Goal: Transaction & Acquisition: Book appointment/travel/reservation

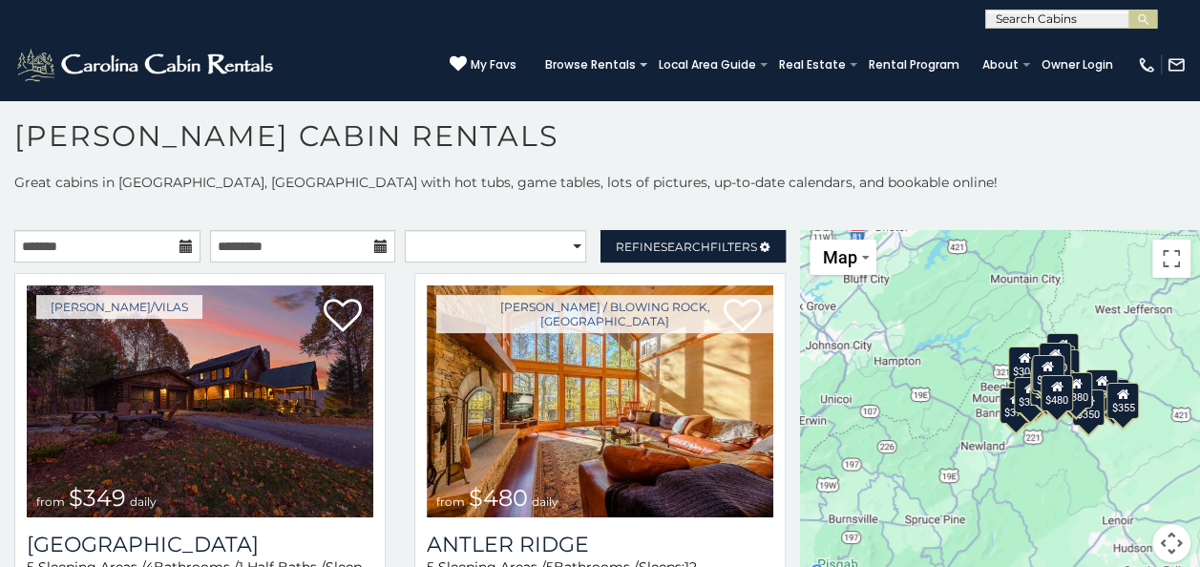
scroll to position [10, 0]
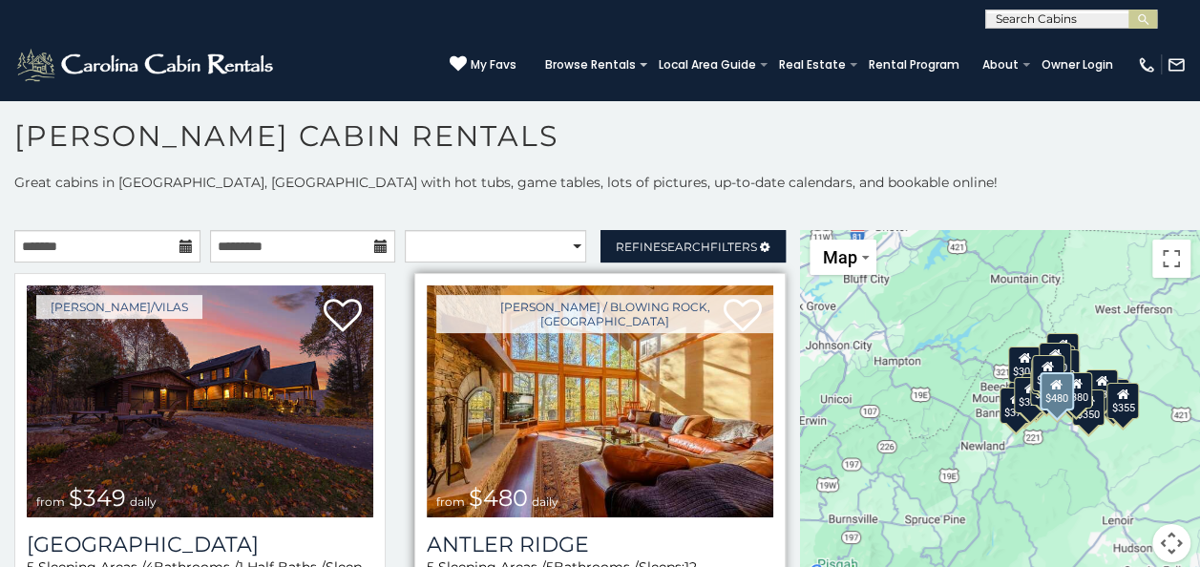
click at [606, 472] on img at bounding box center [600, 401] width 346 height 232
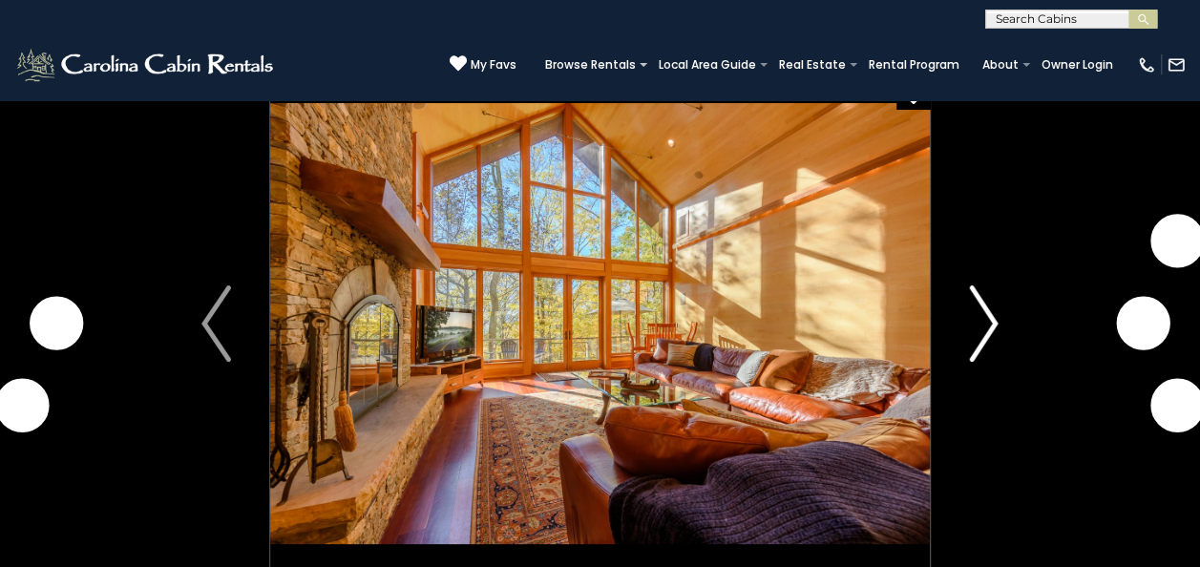
scroll to position [29, 0]
click at [994, 331] on img "Next" at bounding box center [983, 323] width 29 height 76
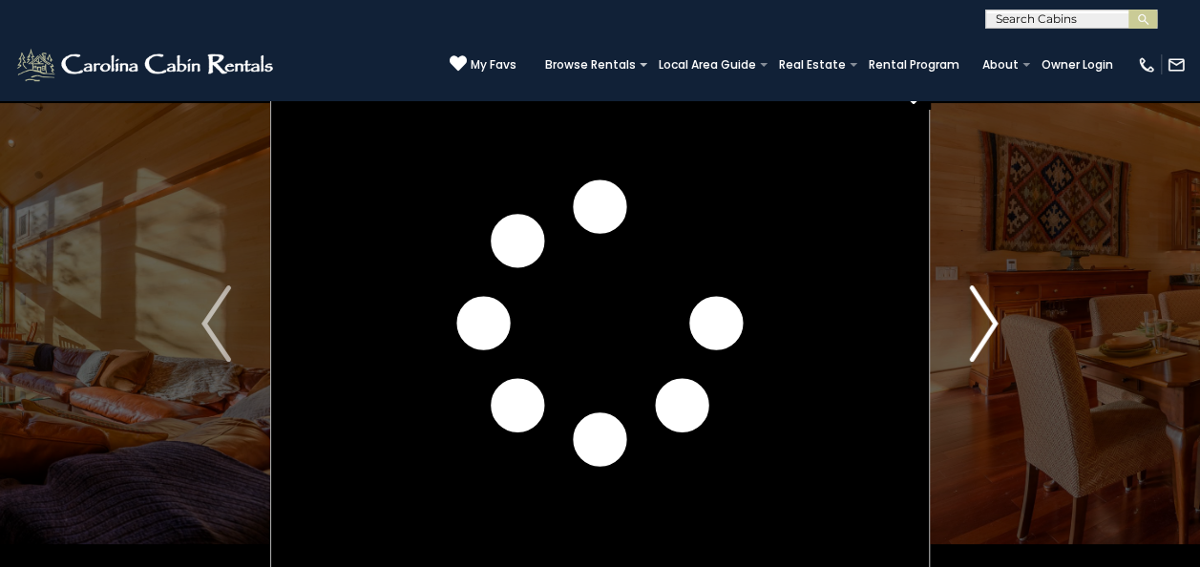
click at [994, 331] on img "Next" at bounding box center [983, 323] width 29 height 76
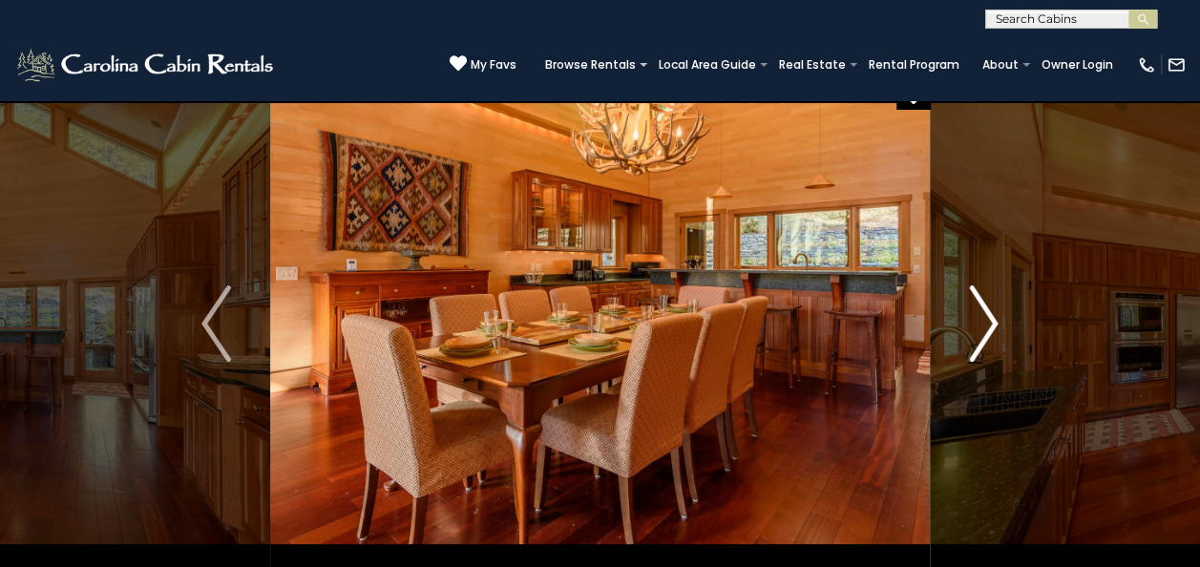
click at [994, 331] on img "Next" at bounding box center [983, 323] width 29 height 76
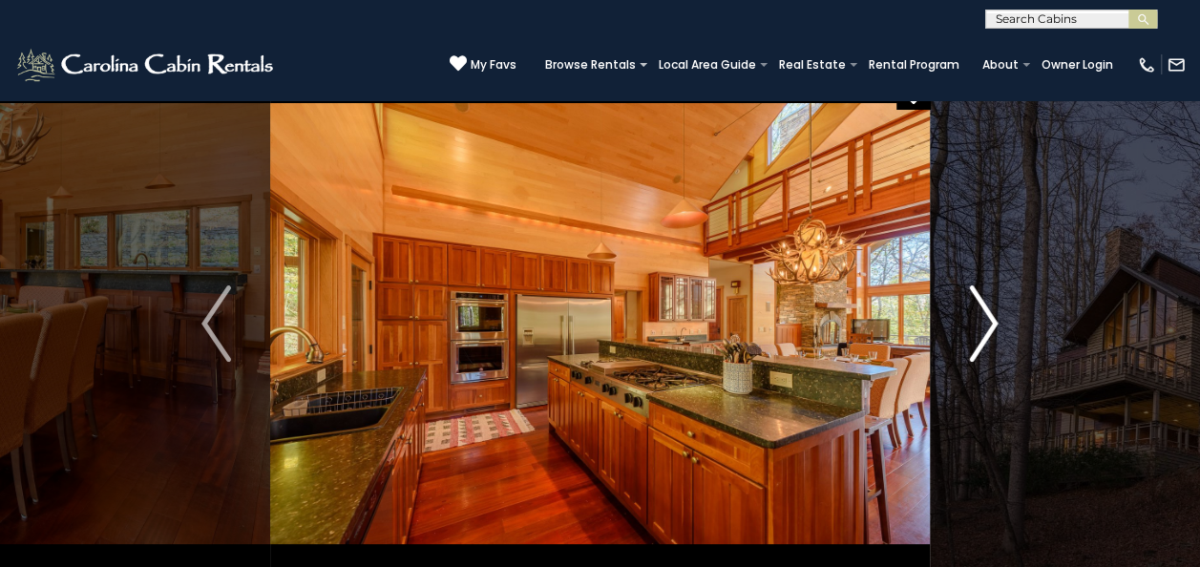
click at [994, 331] on img "Next" at bounding box center [983, 323] width 29 height 76
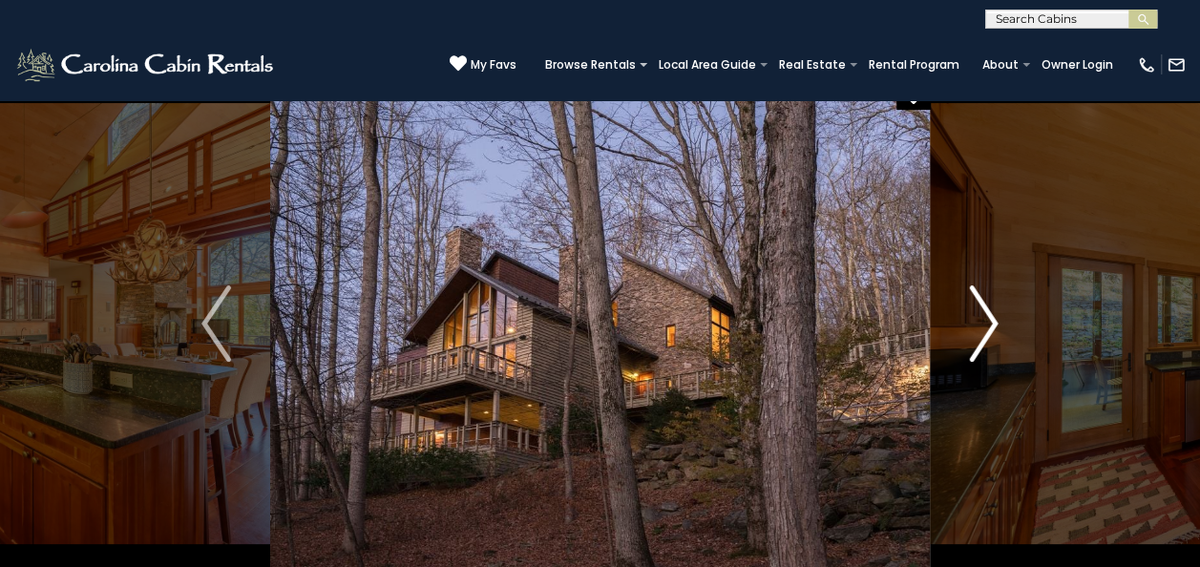
click at [994, 331] on img "Next" at bounding box center [983, 323] width 29 height 76
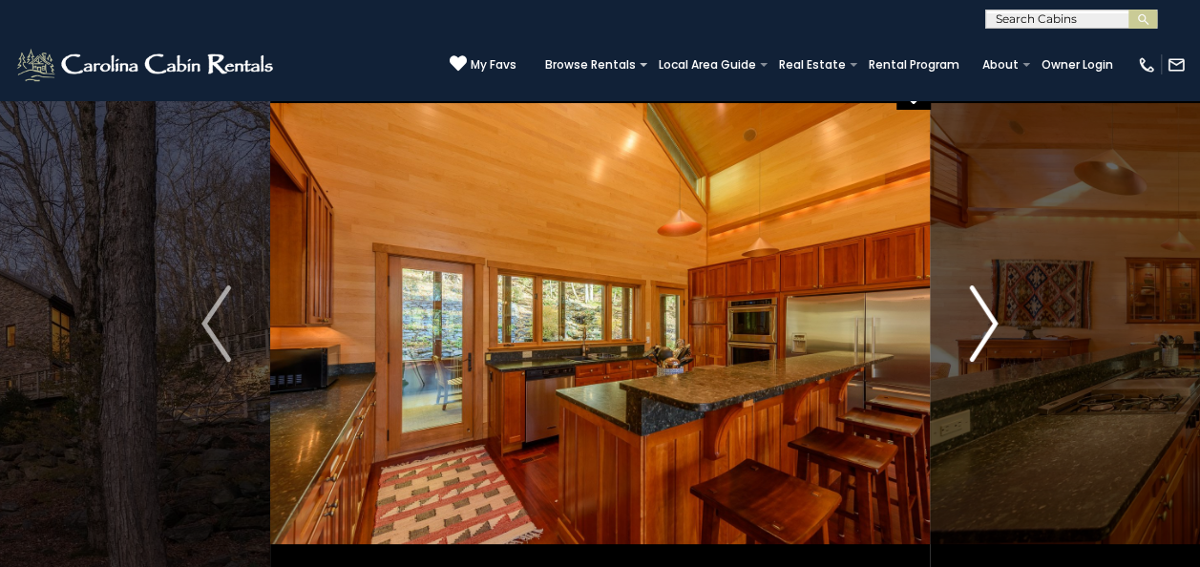
click at [994, 331] on img "Next" at bounding box center [983, 323] width 29 height 76
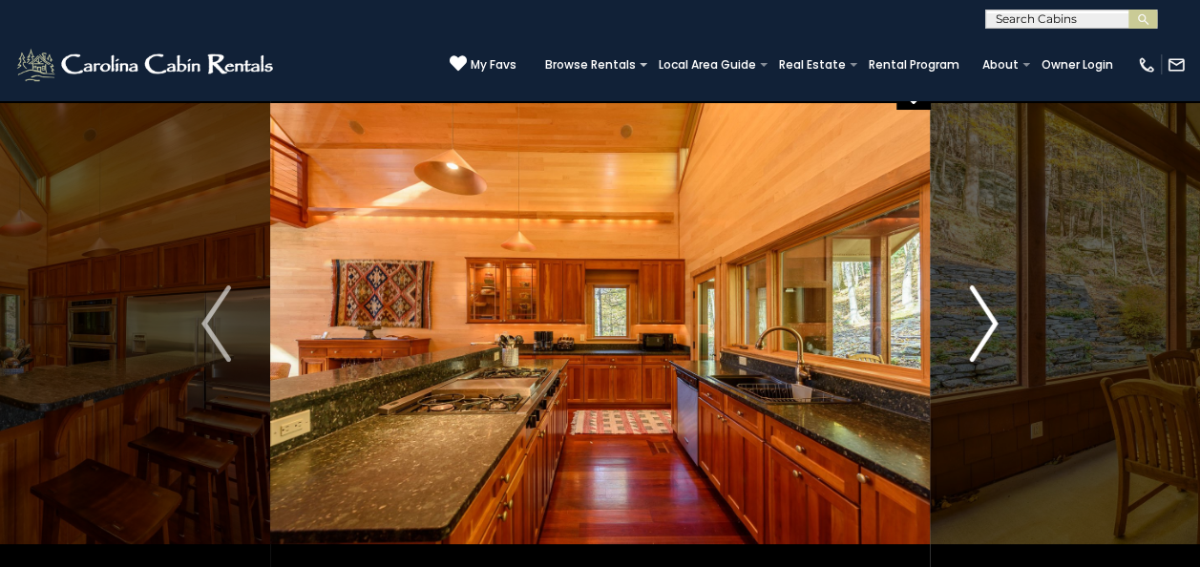
click at [994, 331] on img "Next" at bounding box center [983, 323] width 29 height 76
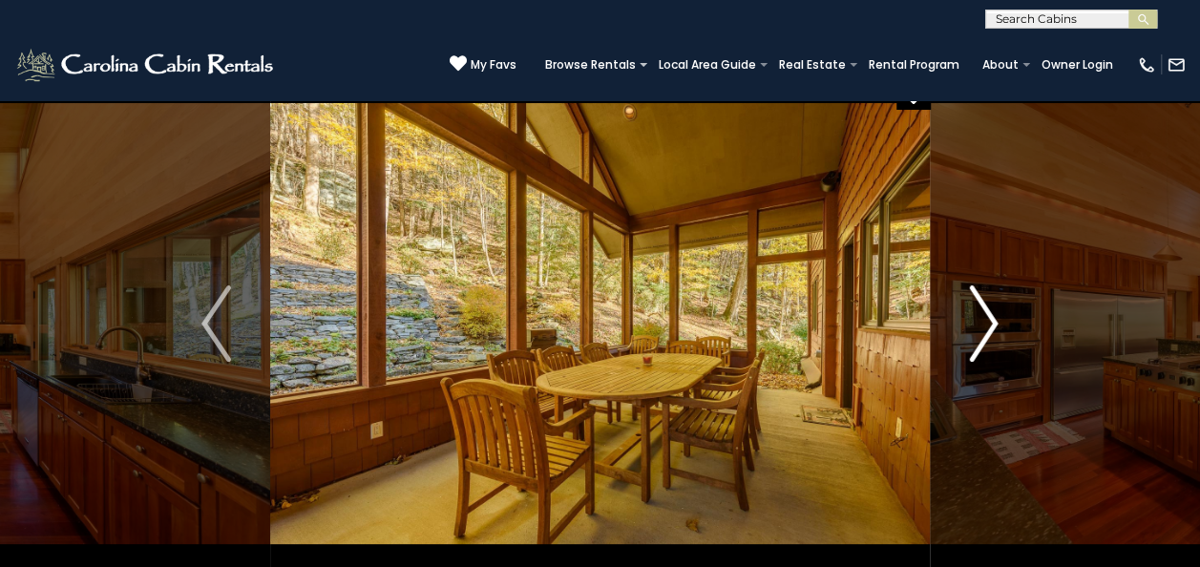
click at [994, 331] on img "Next" at bounding box center [983, 323] width 29 height 76
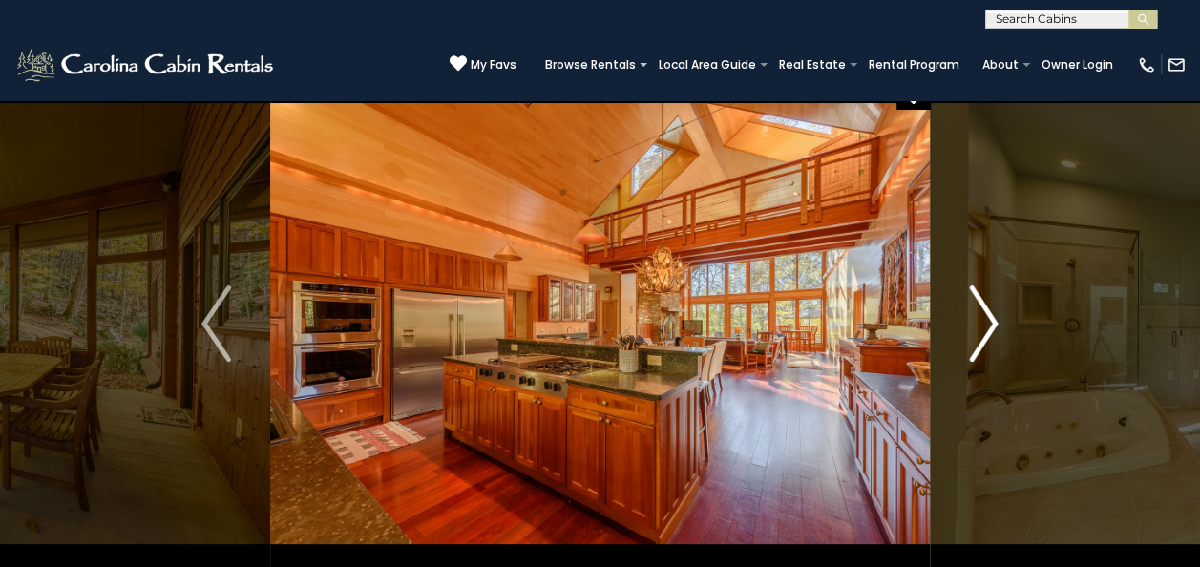
click at [994, 331] on img "Next" at bounding box center [983, 323] width 29 height 76
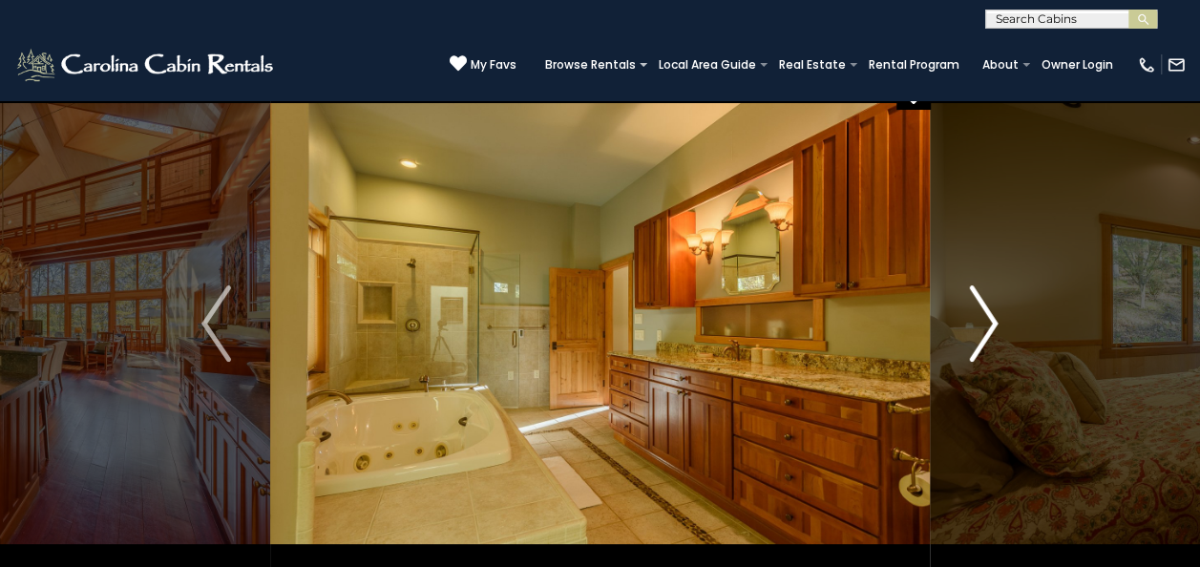
click at [994, 331] on img "Next" at bounding box center [983, 323] width 29 height 76
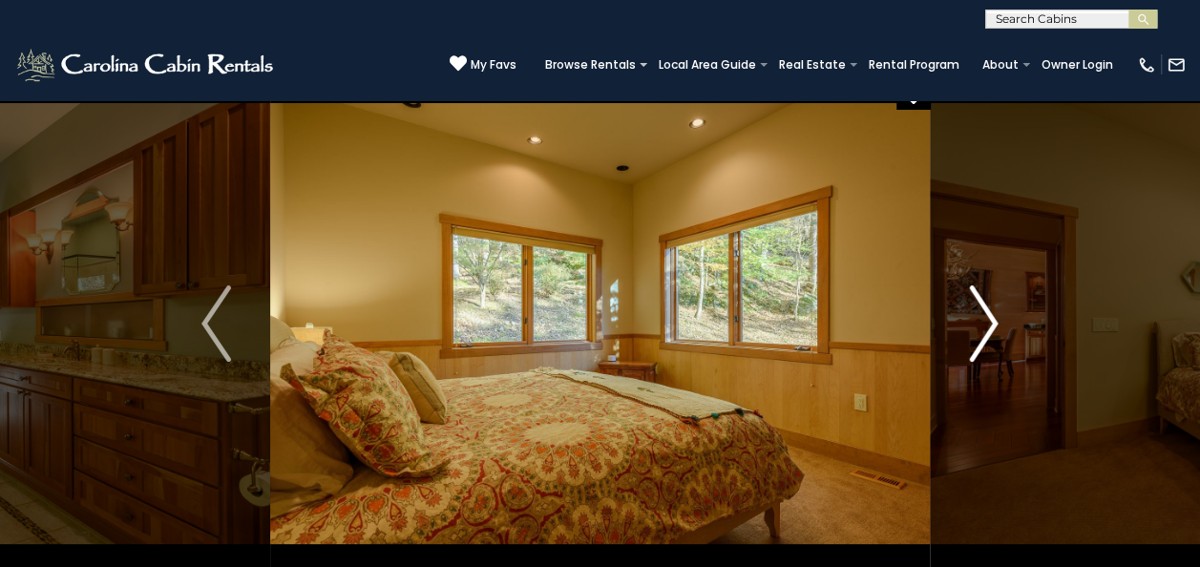
click at [994, 331] on img "Next" at bounding box center [983, 323] width 29 height 76
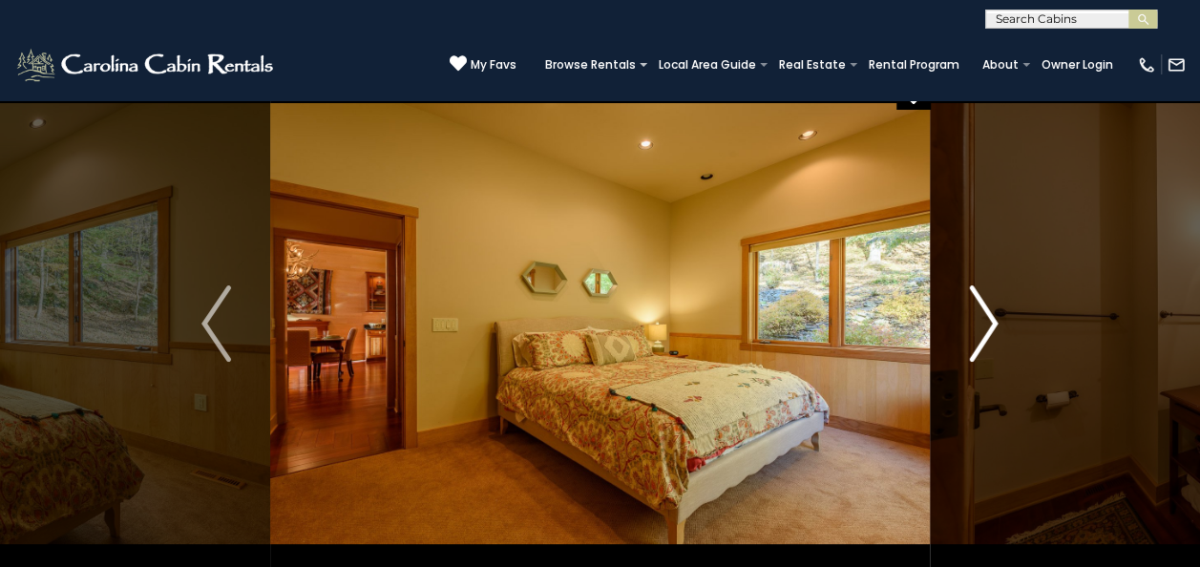
click at [994, 331] on img "Next" at bounding box center [983, 323] width 29 height 76
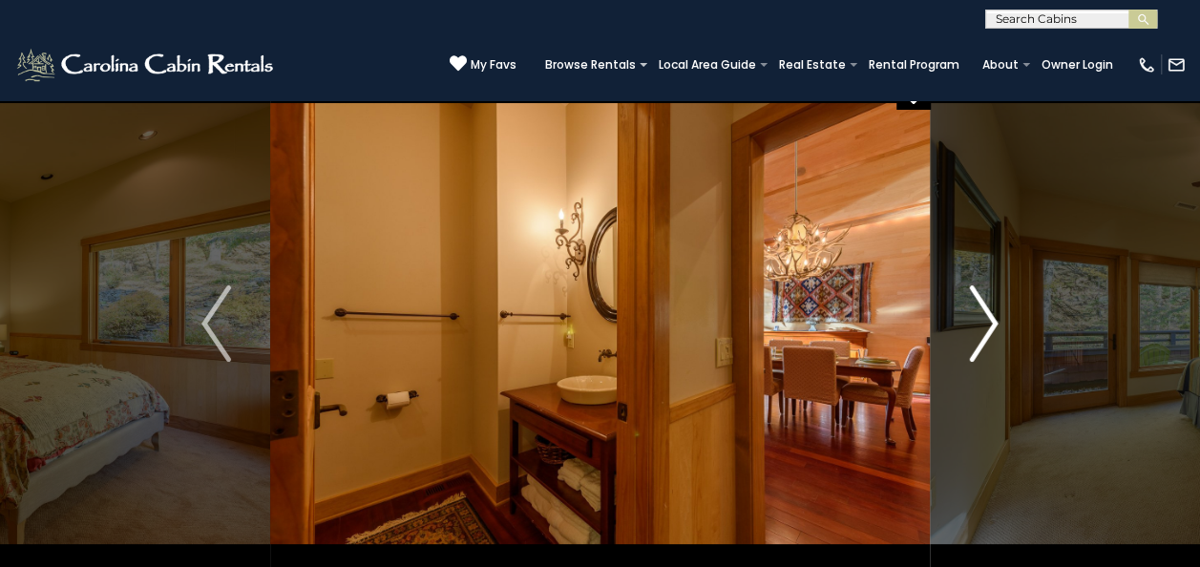
click at [994, 331] on img "Next" at bounding box center [983, 323] width 29 height 76
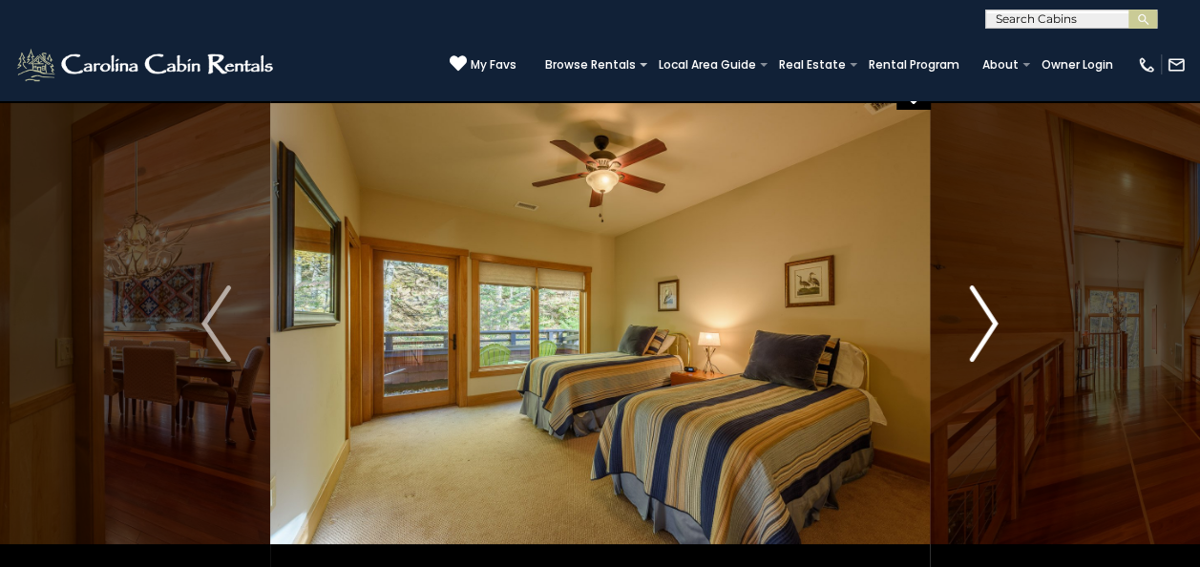
click at [994, 331] on img "Next" at bounding box center [983, 323] width 29 height 76
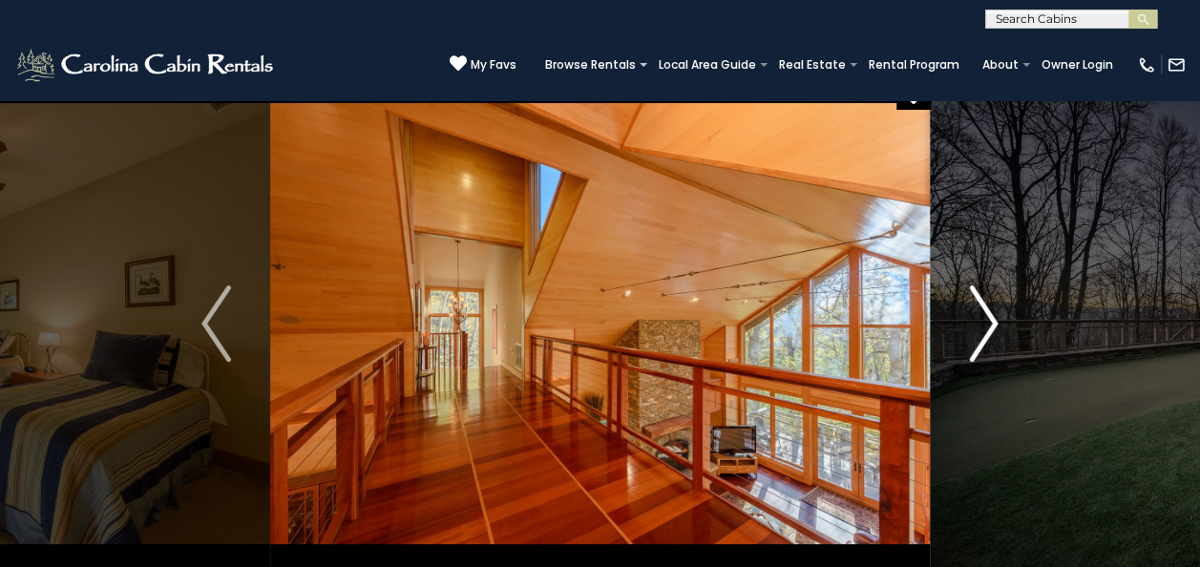
click at [994, 331] on img "Next" at bounding box center [983, 323] width 29 height 76
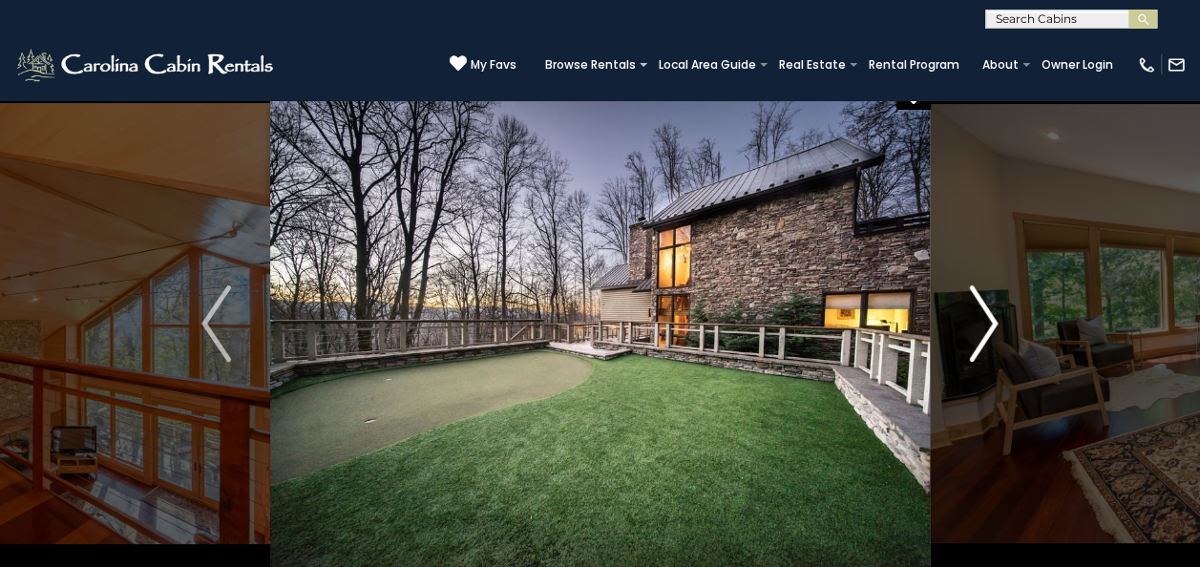
click at [994, 331] on img "Next" at bounding box center [983, 323] width 29 height 76
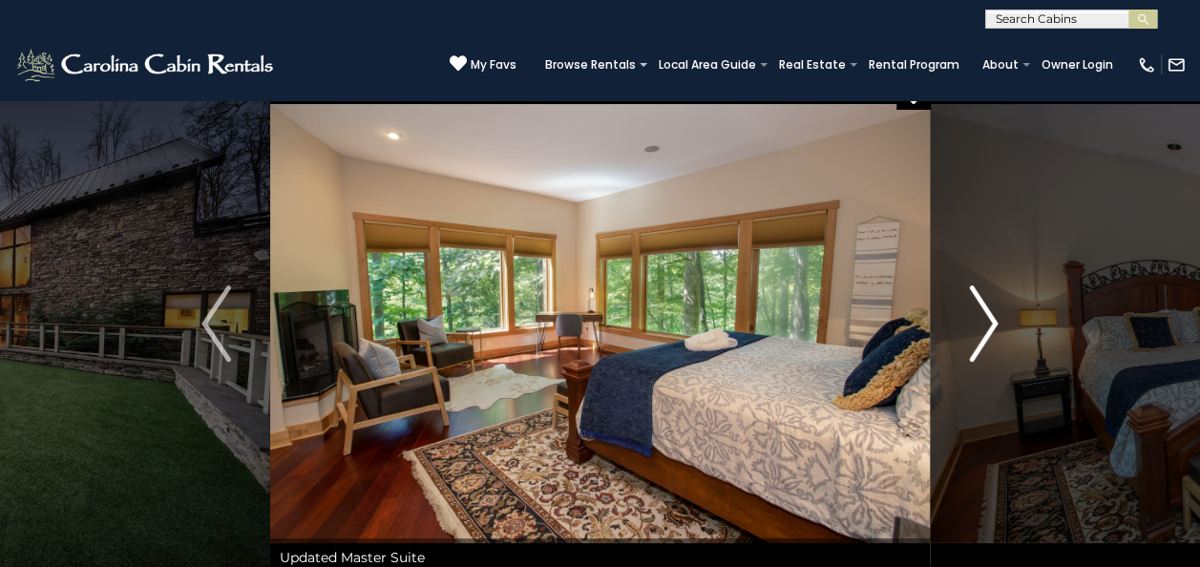
click at [994, 331] on img "Next" at bounding box center [983, 323] width 29 height 76
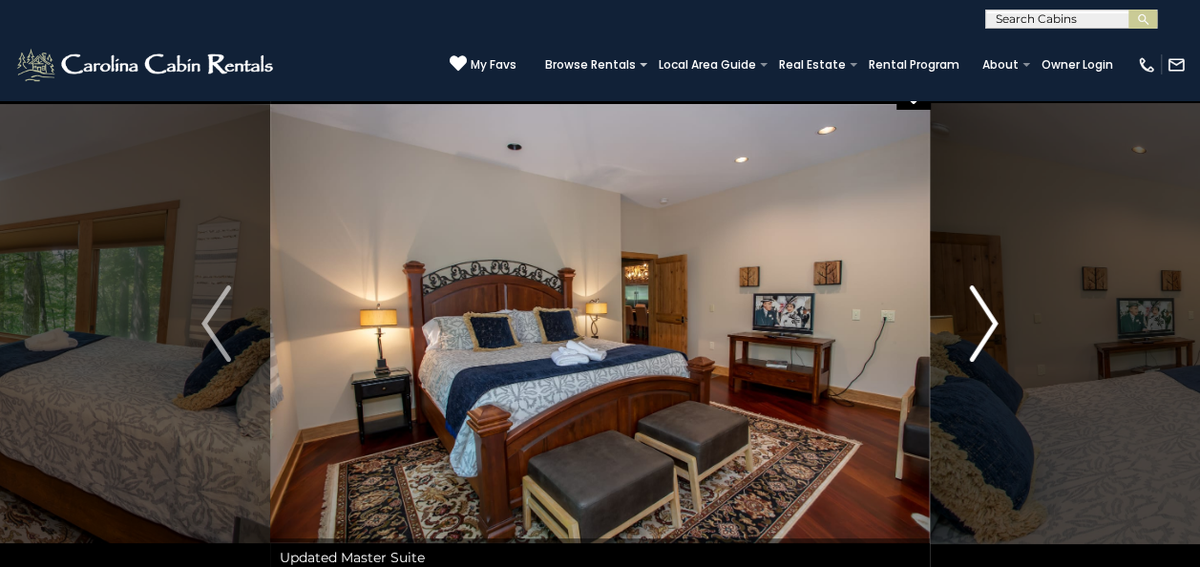
click at [994, 331] on img "Next" at bounding box center [983, 323] width 29 height 76
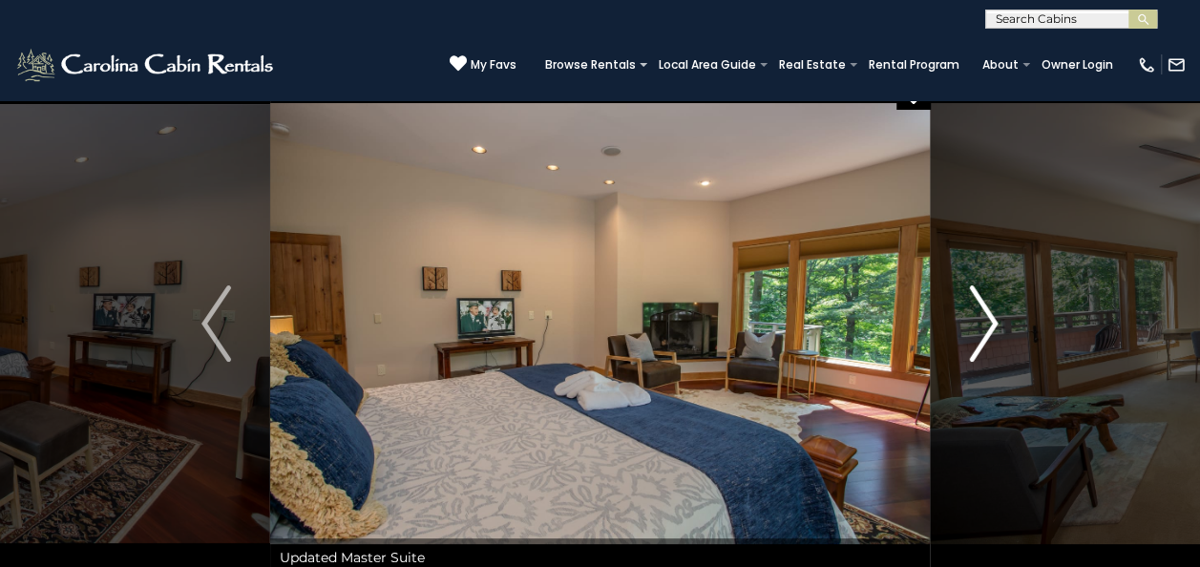
click at [994, 331] on img "Next" at bounding box center [983, 323] width 29 height 76
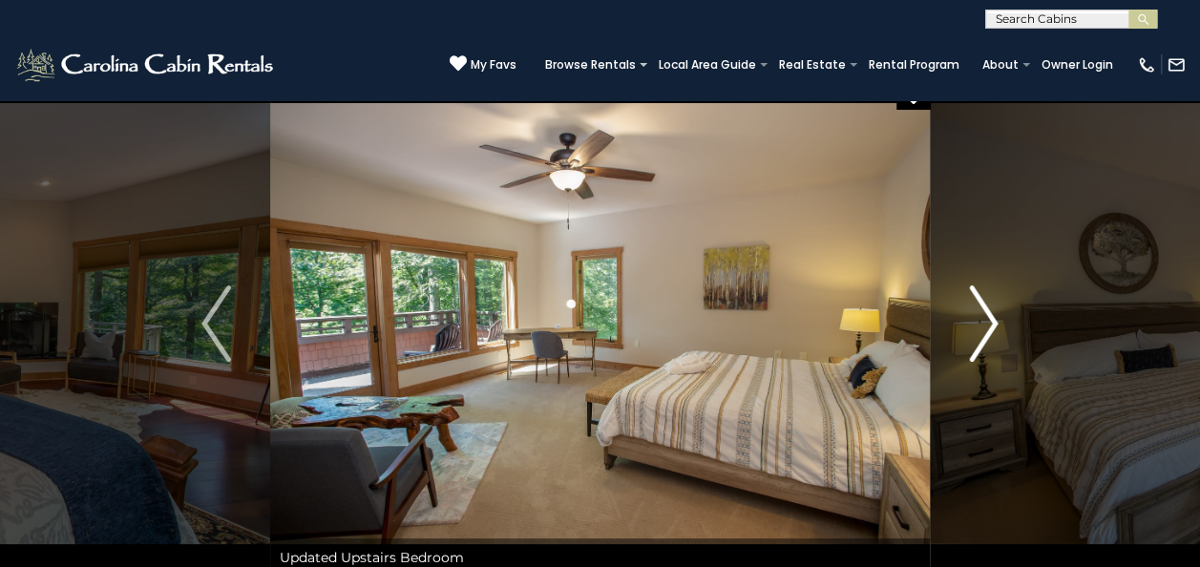
click at [994, 331] on img "Next" at bounding box center [983, 323] width 29 height 76
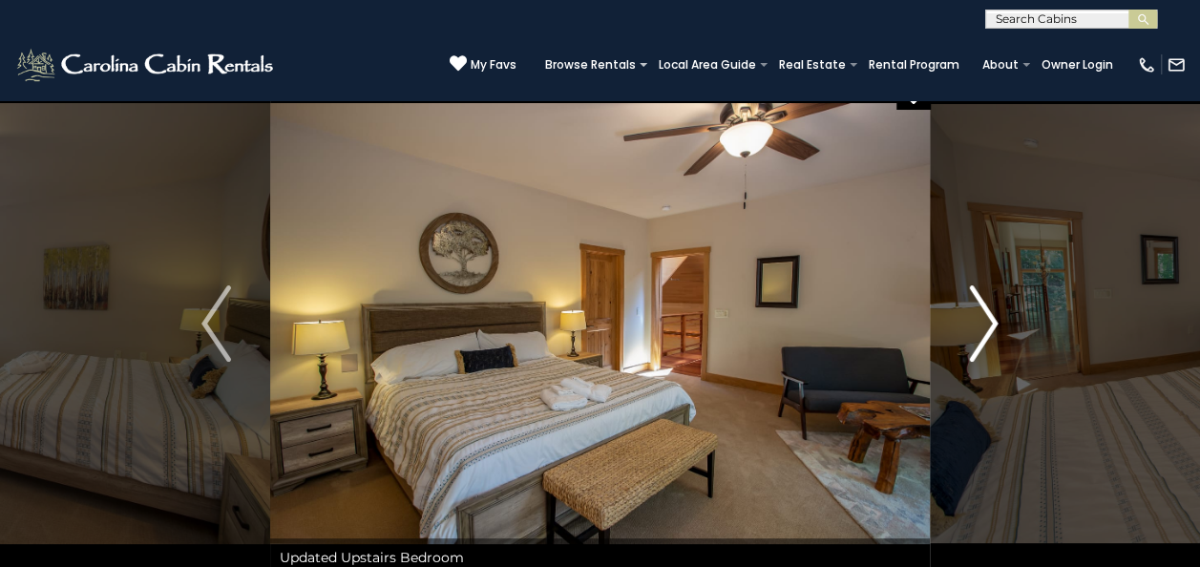
click at [994, 331] on img "Next" at bounding box center [983, 323] width 29 height 76
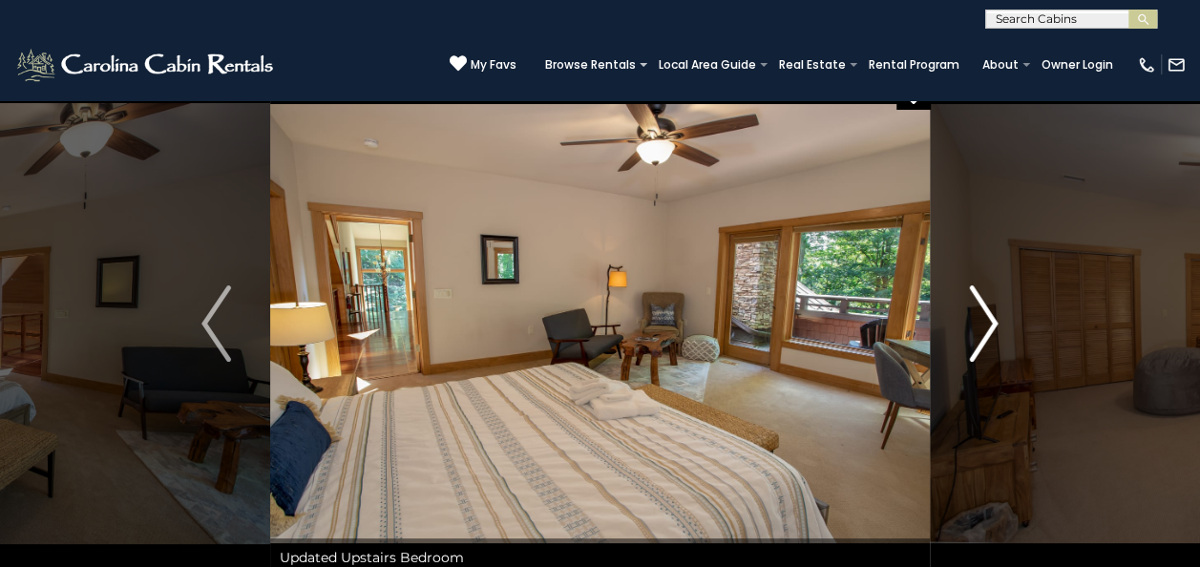
click at [994, 331] on img "Next" at bounding box center [983, 323] width 29 height 76
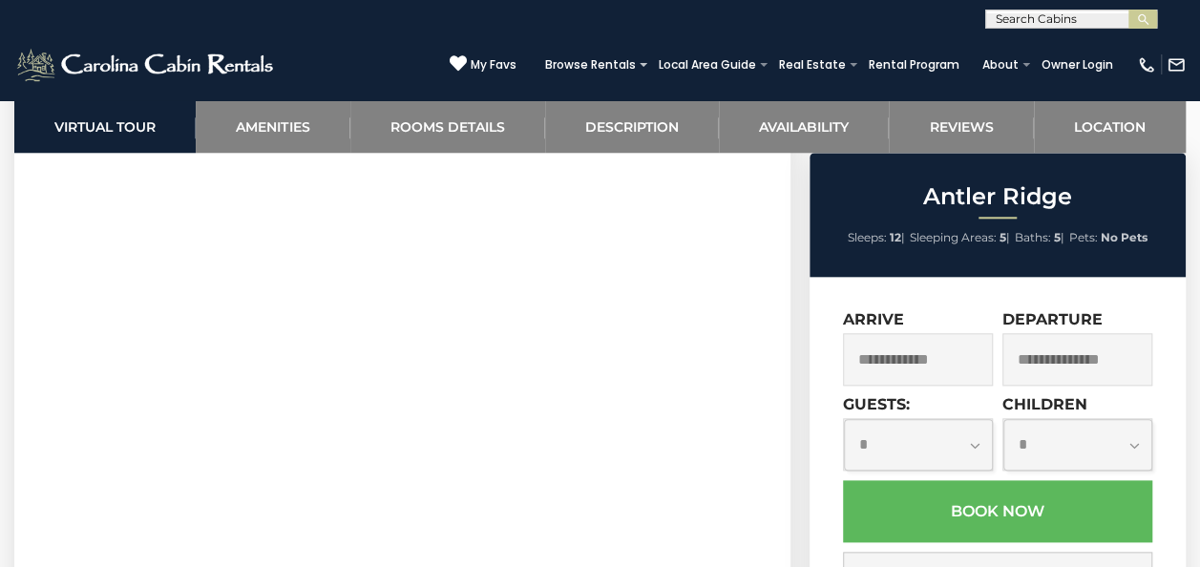
scroll to position [882, 0]
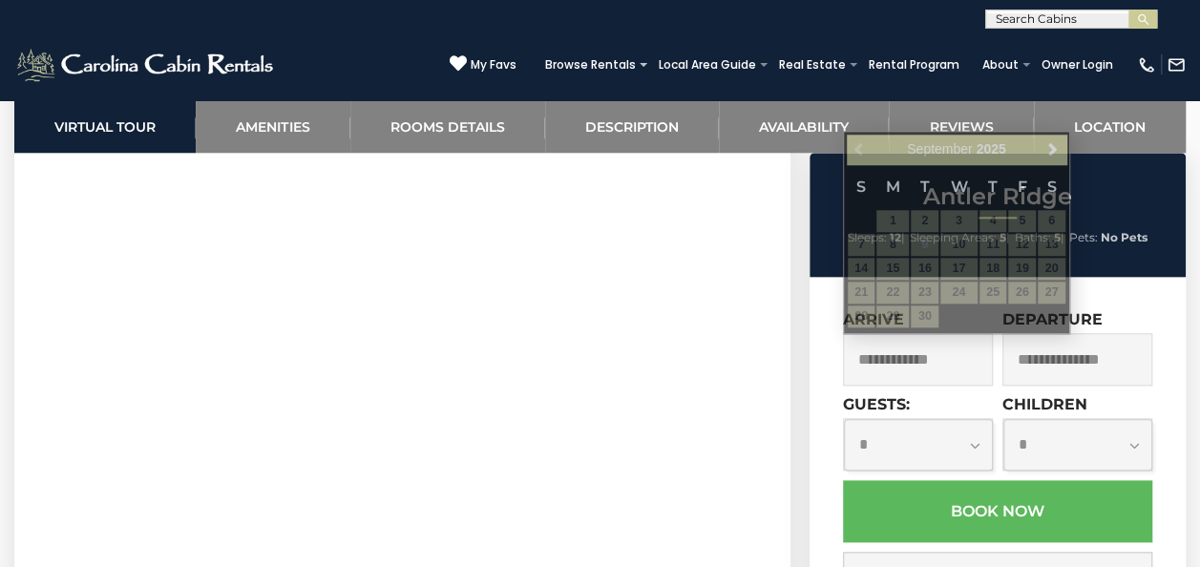
click at [893, 345] on input "text" at bounding box center [918, 359] width 150 height 52
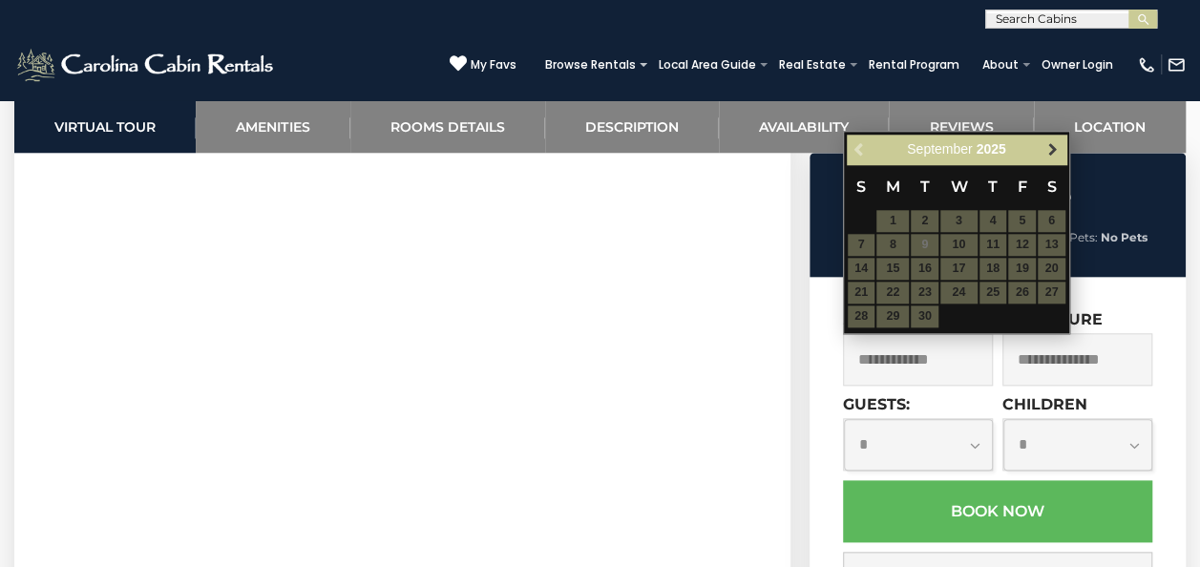
click at [1048, 149] on span "Next" at bounding box center [1051, 149] width 15 height 15
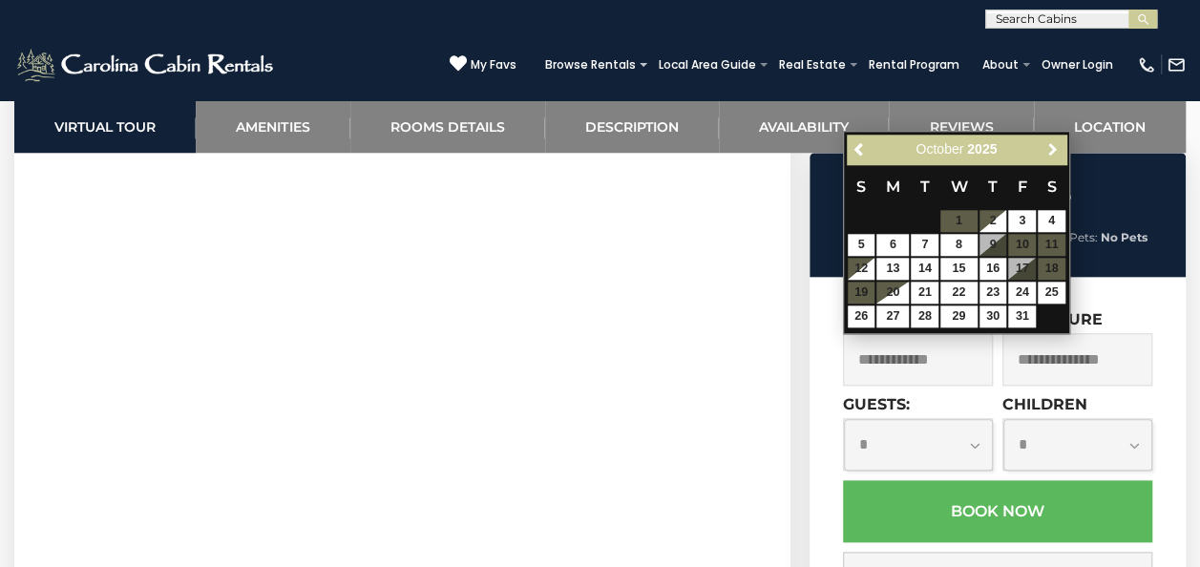
click at [1048, 149] on span "Next" at bounding box center [1051, 149] width 15 height 15
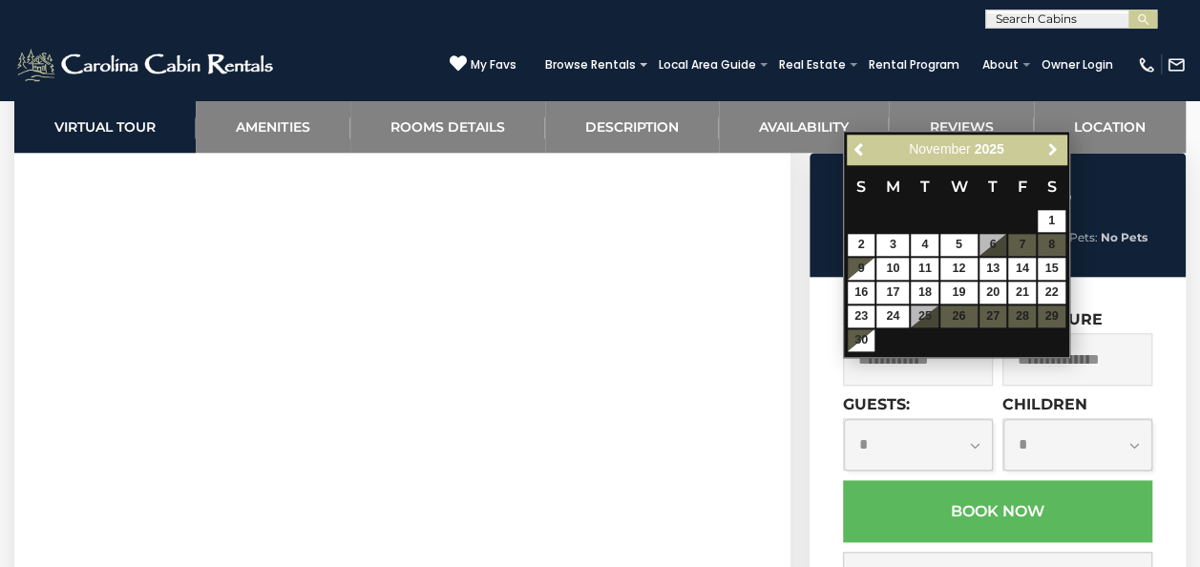
click at [1048, 149] on span "Next" at bounding box center [1051, 149] width 15 height 15
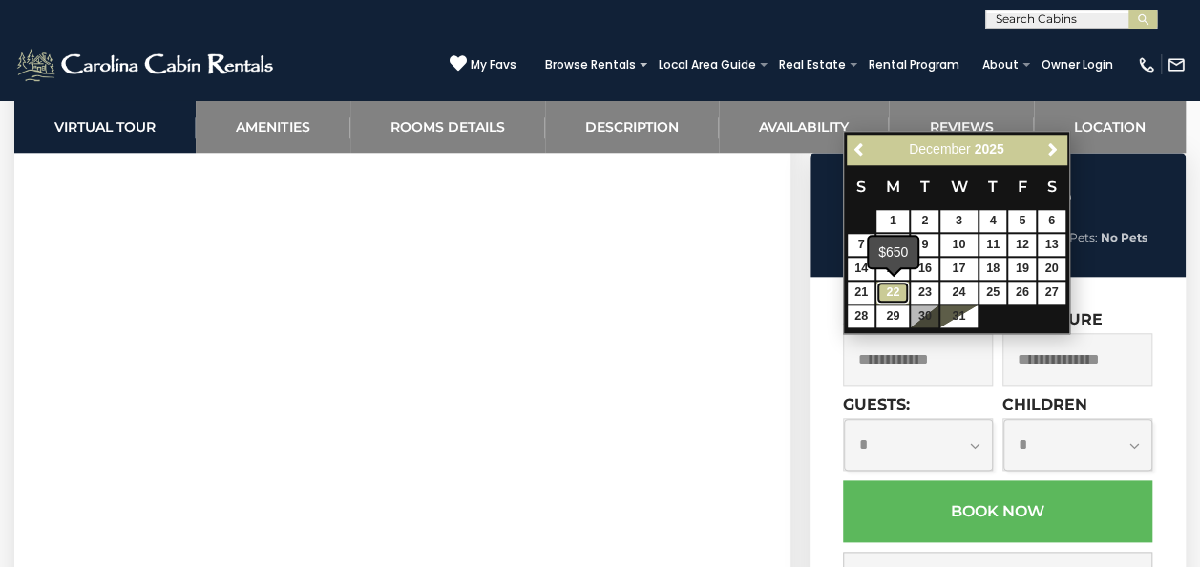
click at [897, 292] on link "22" at bounding box center [892, 293] width 32 height 22
type input "**********"
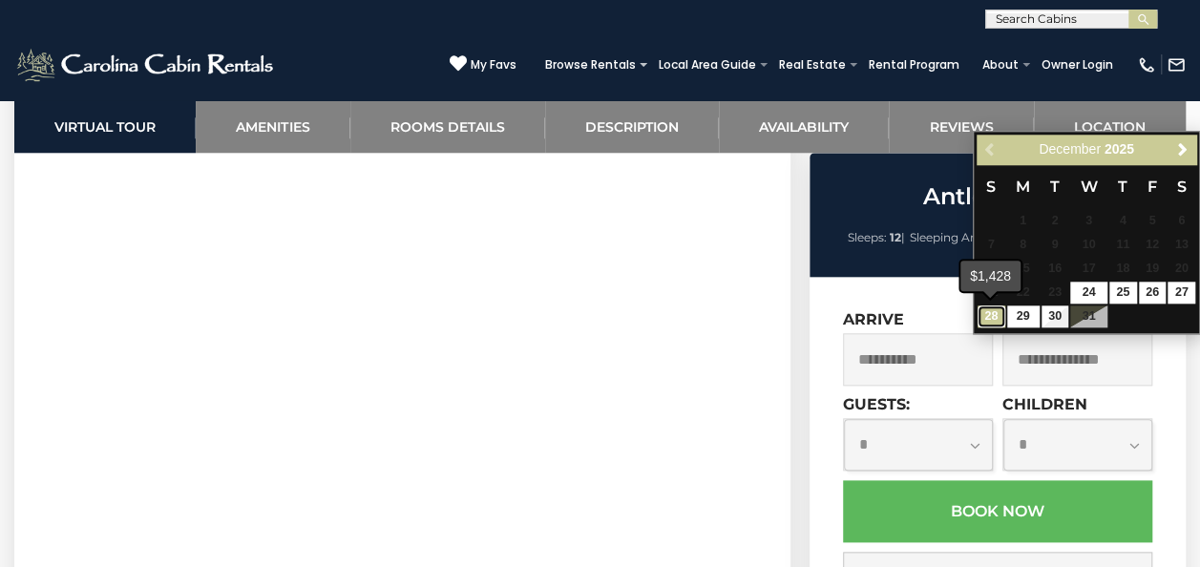
click at [991, 317] on link "28" at bounding box center [991, 316] width 28 height 22
type input "**********"
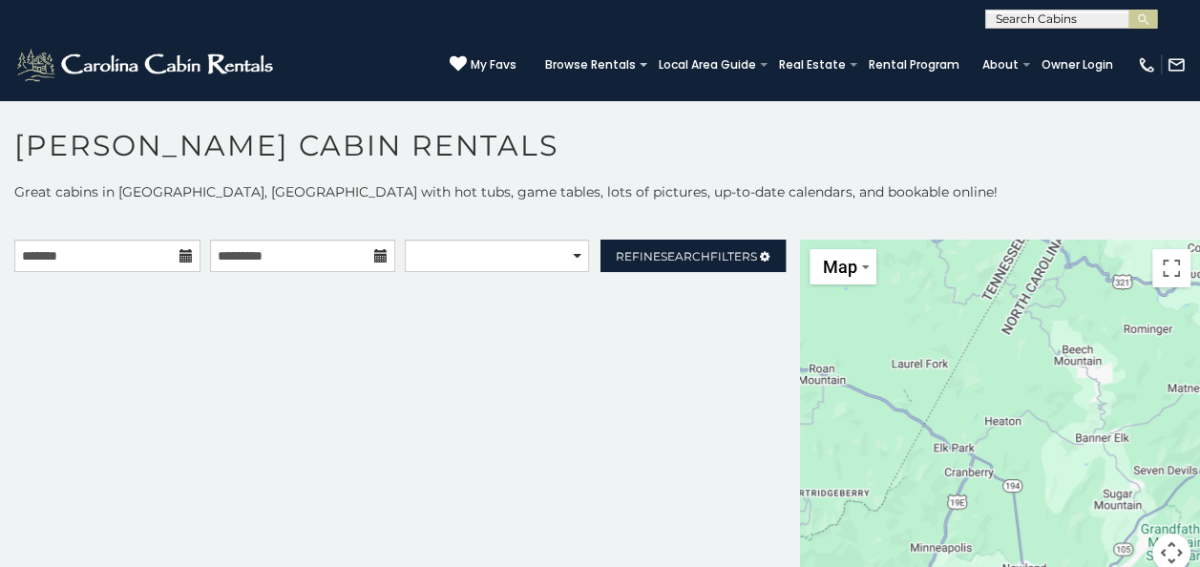
scroll to position [10, 0]
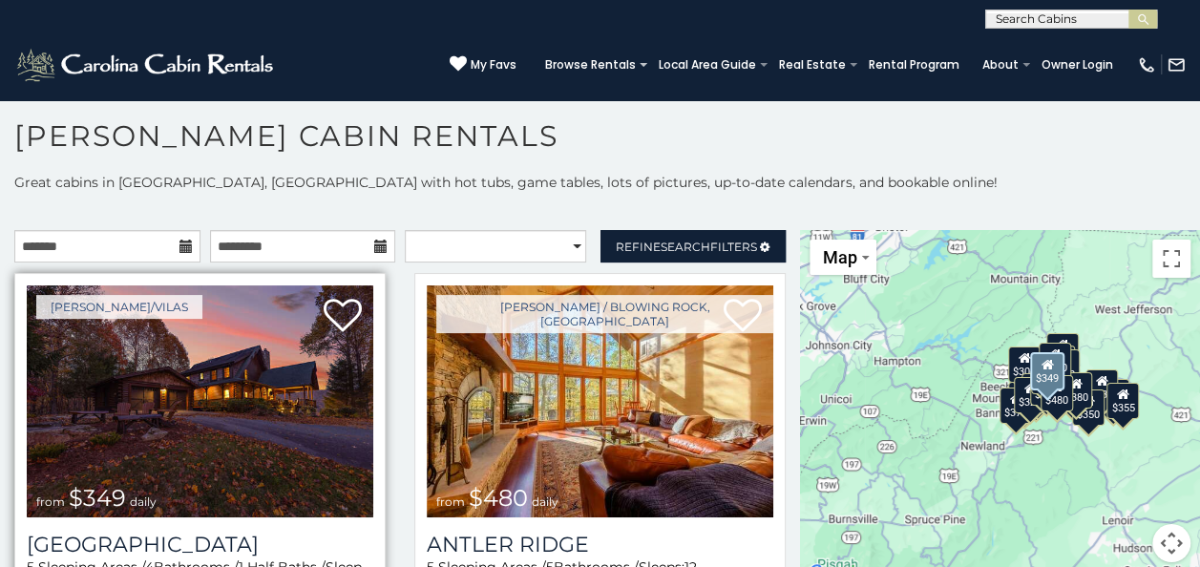
click at [261, 401] on img at bounding box center [200, 401] width 346 height 232
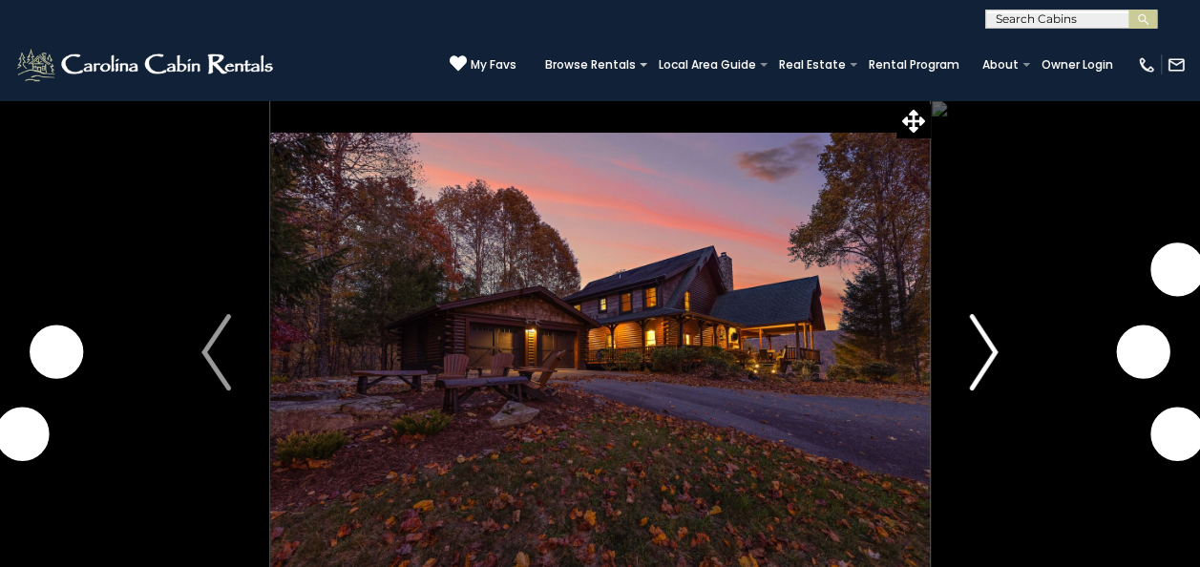
click at [975, 361] on img "Next" at bounding box center [983, 352] width 29 height 76
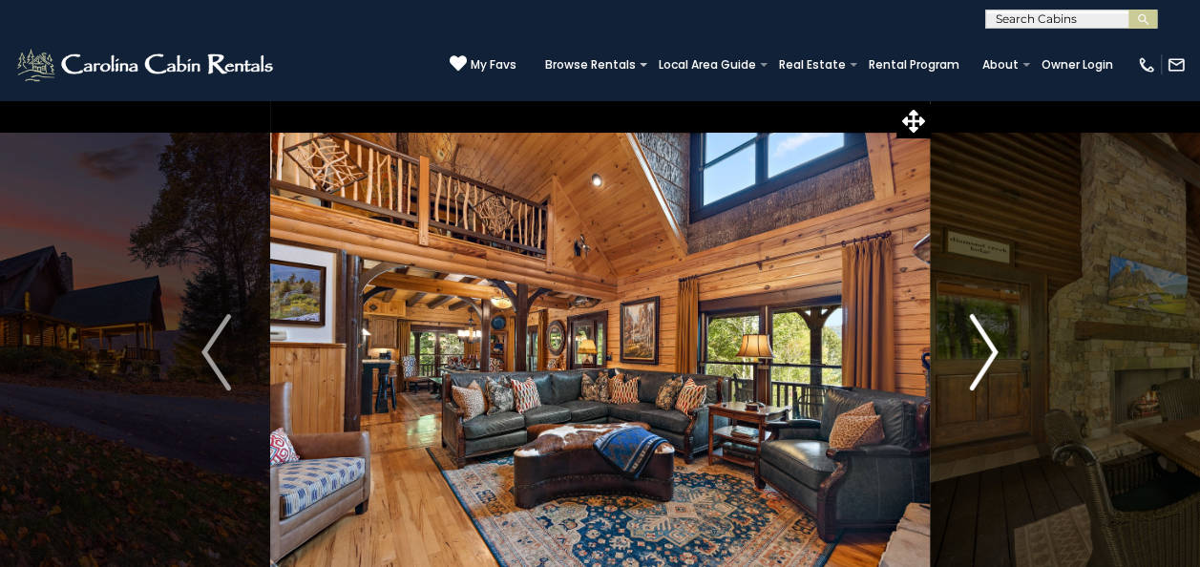
click at [975, 361] on img "Next" at bounding box center [983, 352] width 29 height 76
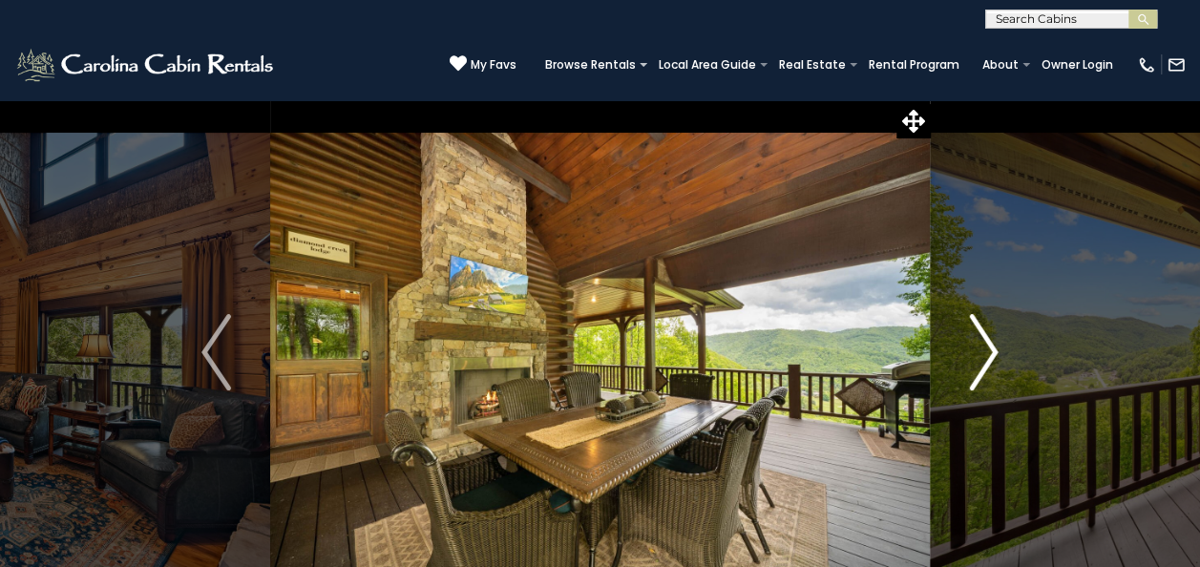
click at [975, 361] on img "Next" at bounding box center [983, 352] width 29 height 76
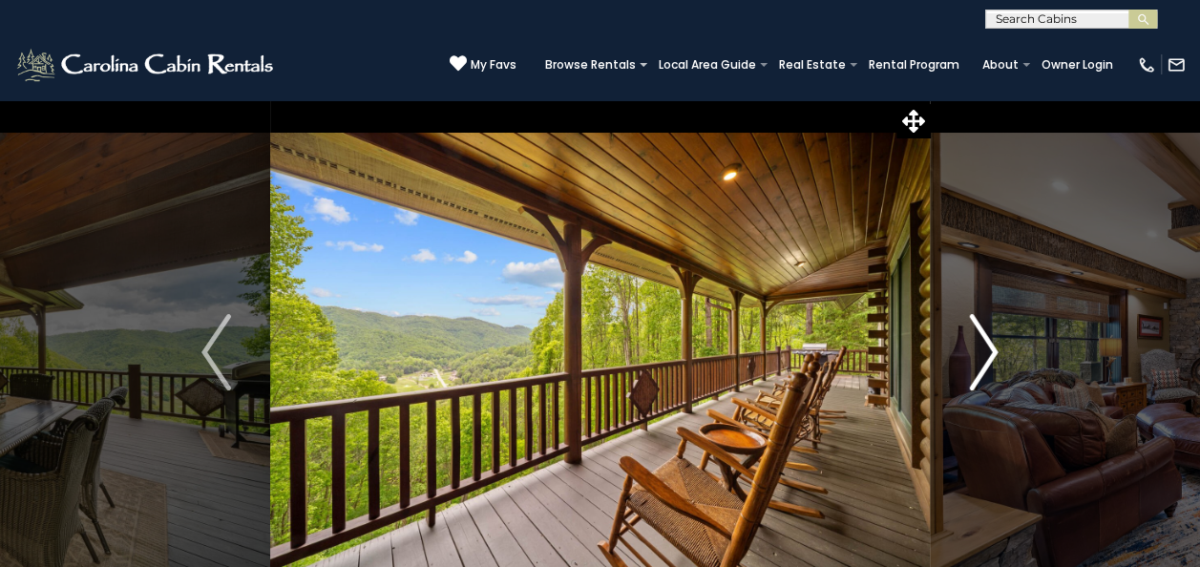
click at [975, 361] on img "Next" at bounding box center [983, 352] width 29 height 76
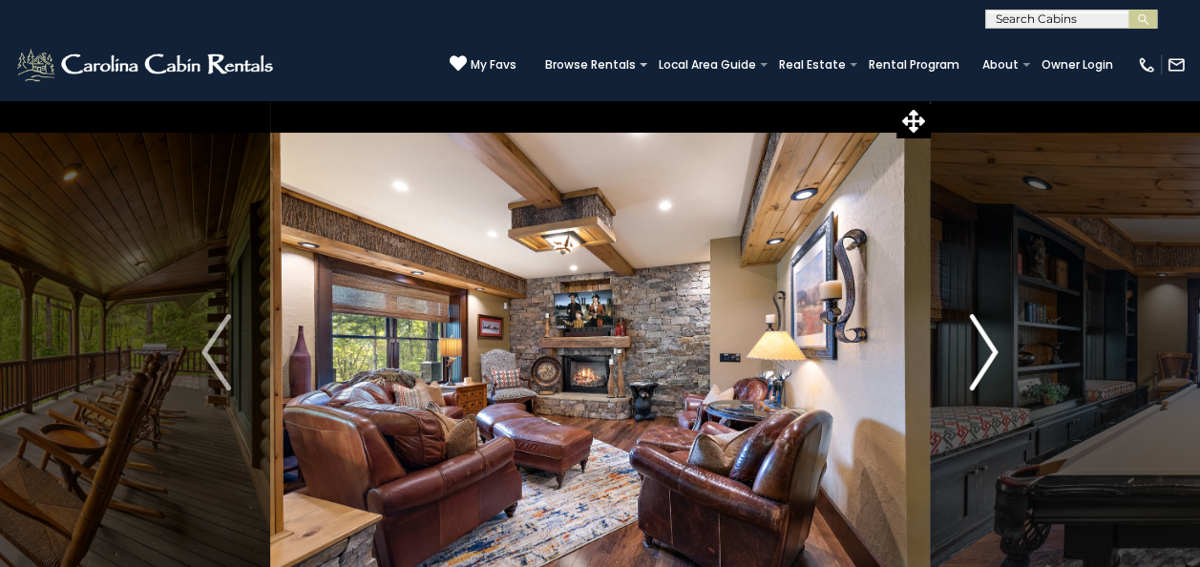
click at [975, 361] on img "Next" at bounding box center [983, 352] width 29 height 76
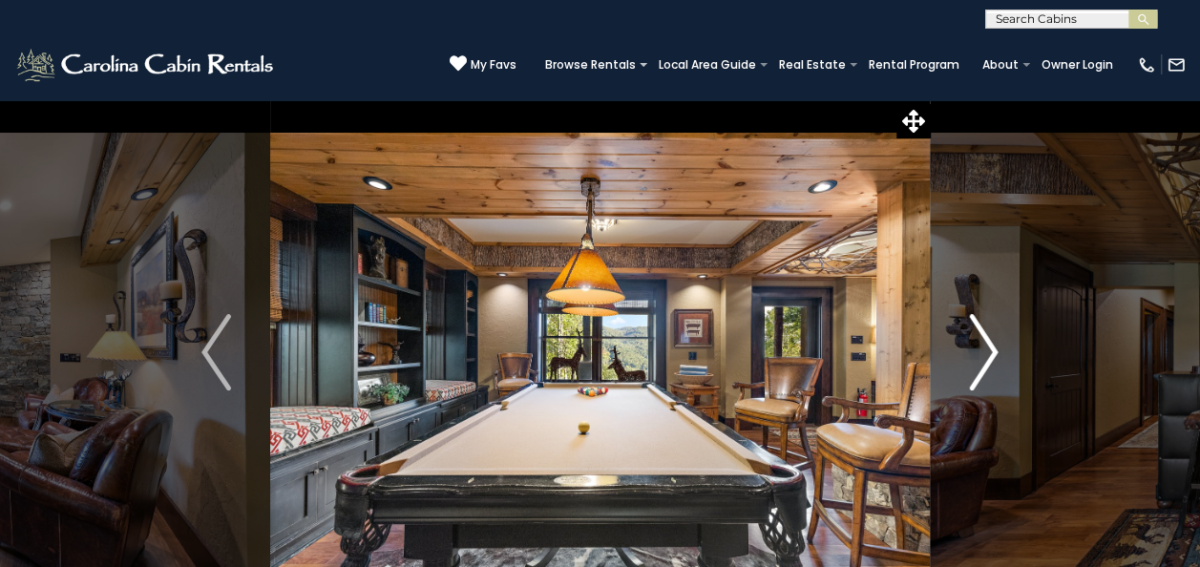
click at [975, 361] on img "Next" at bounding box center [983, 352] width 29 height 76
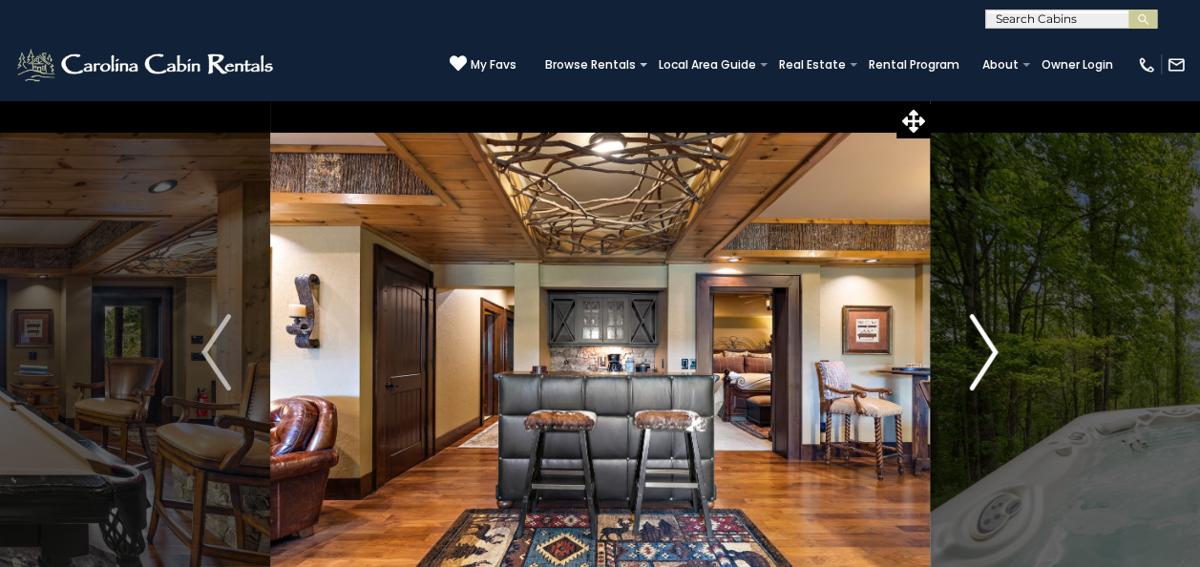
click at [975, 361] on img "Next" at bounding box center [983, 352] width 29 height 76
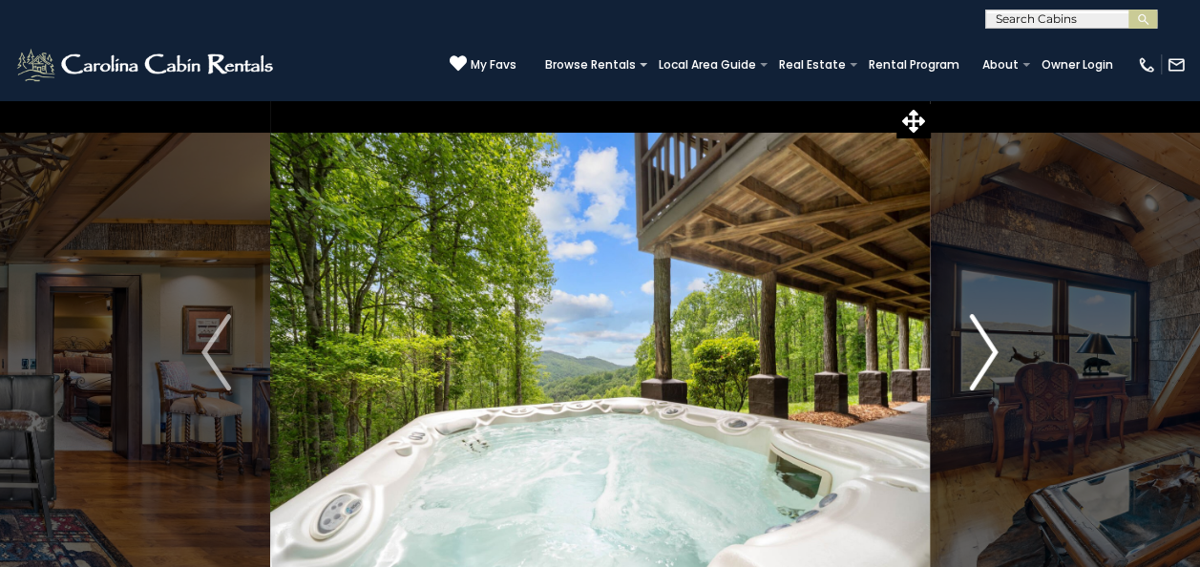
click at [975, 361] on img "Next" at bounding box center [983, 352] width 29 height 76
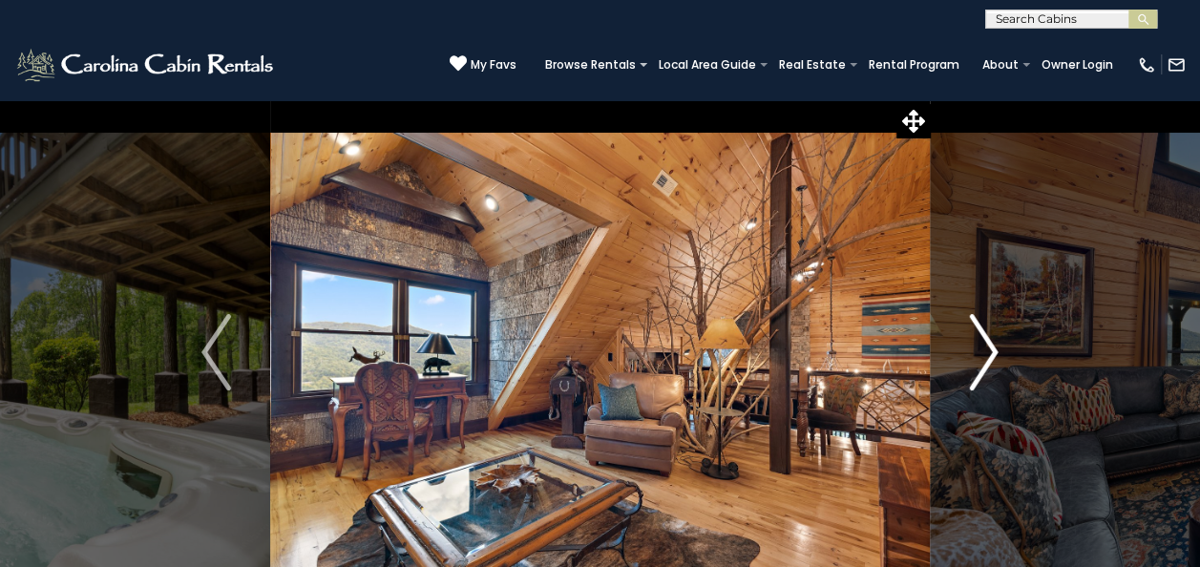
click at [975, 361] on img "Next" at bounding box center [983, 352] width 29 height 76
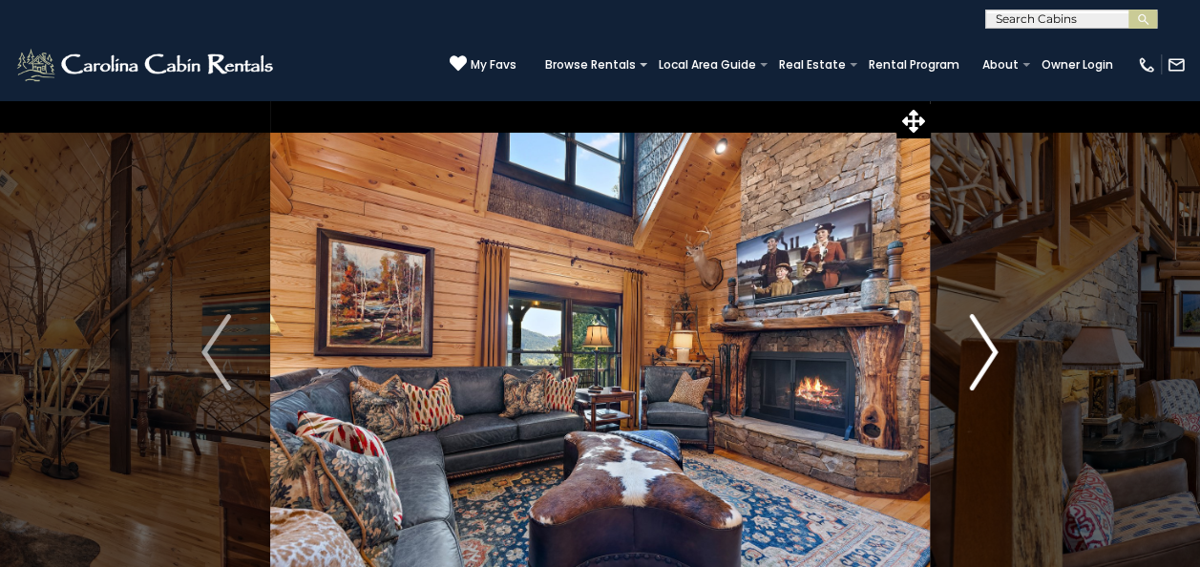
click at [975, 361] on img "Next" at bounding box center [983, 352] width 29 height 76
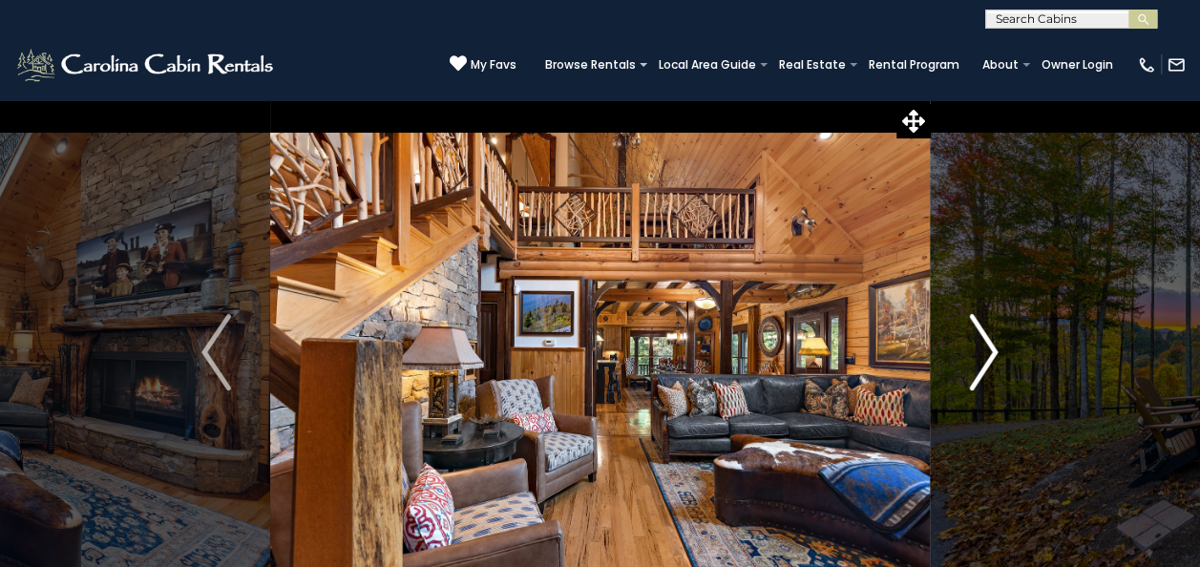
click at [975, 361] on img "Next" at bounding box center [983, 352] width 29 height 76
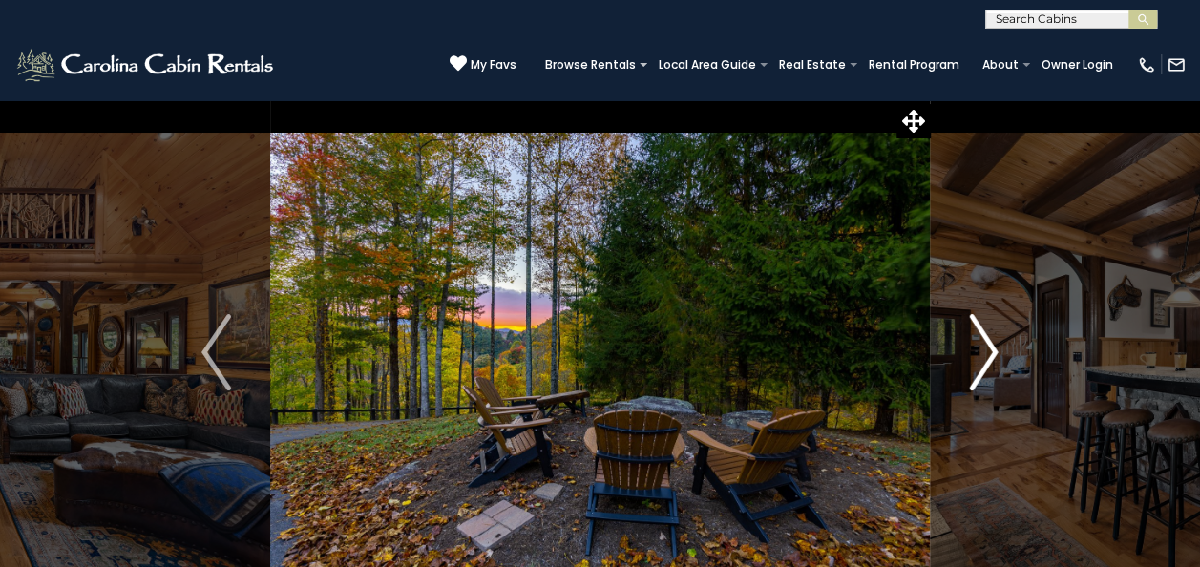
click at [975, 361] on img "Next" at bounding box center [983, 352] width 29 height 76
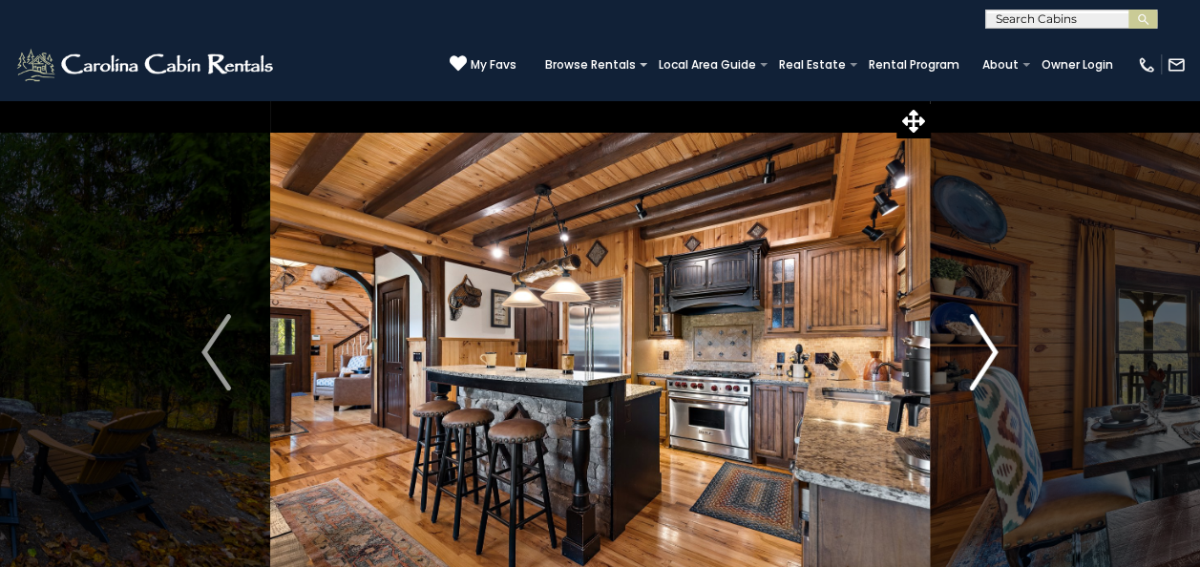
click at [975, 361] on img "Next" at bounding box center [983, 352] width 29 height 76
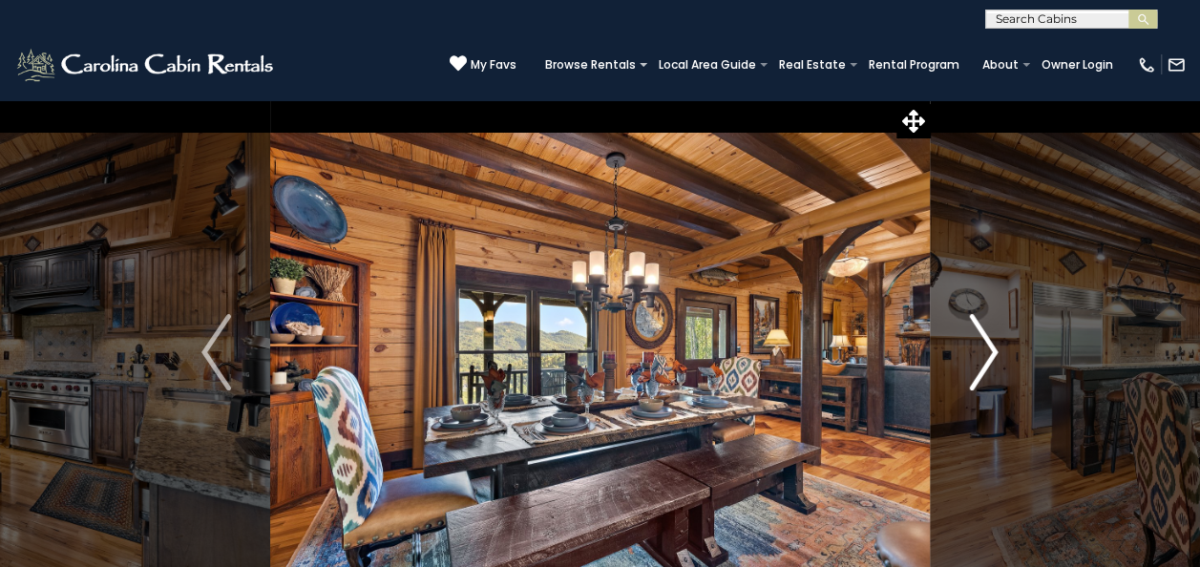
click at [975, 361] on img "Next" at bounding box center [983, 352] width 29 height 76
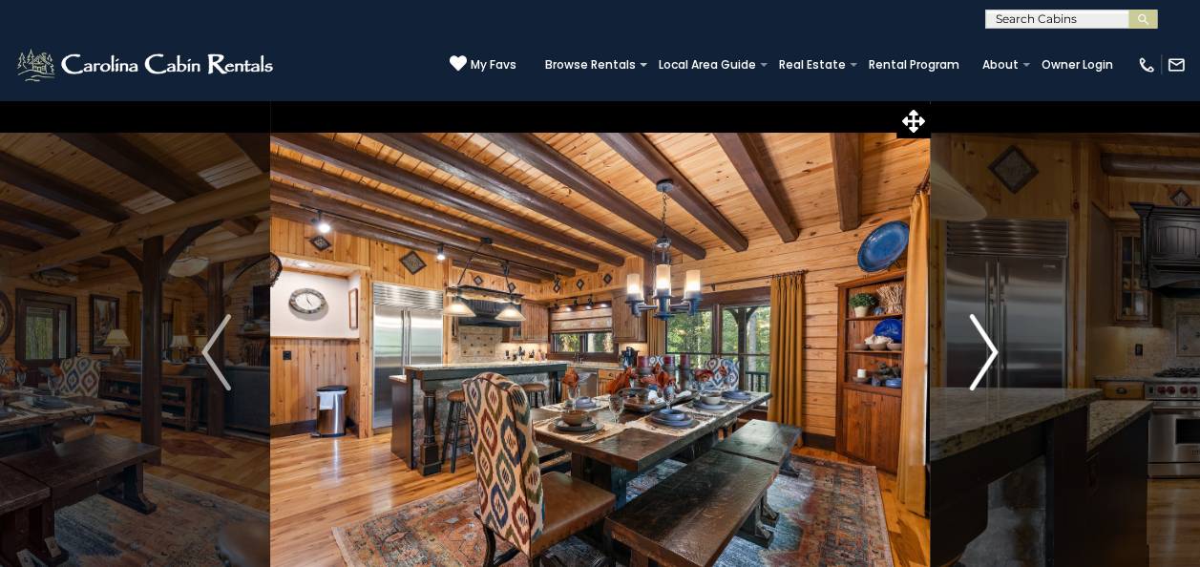
click at [975, 361] on img "Next" at bounding box center [983, 352] width 29 height 76
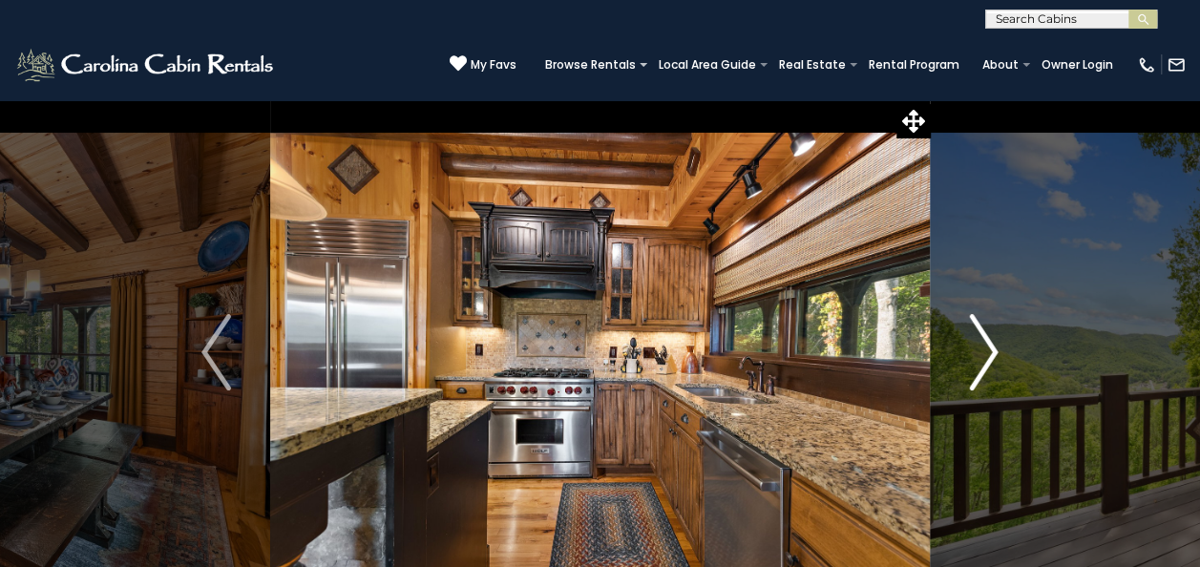
click at [975, 361] on img "Next" at bounding box center [983, 352] width 29 height 76
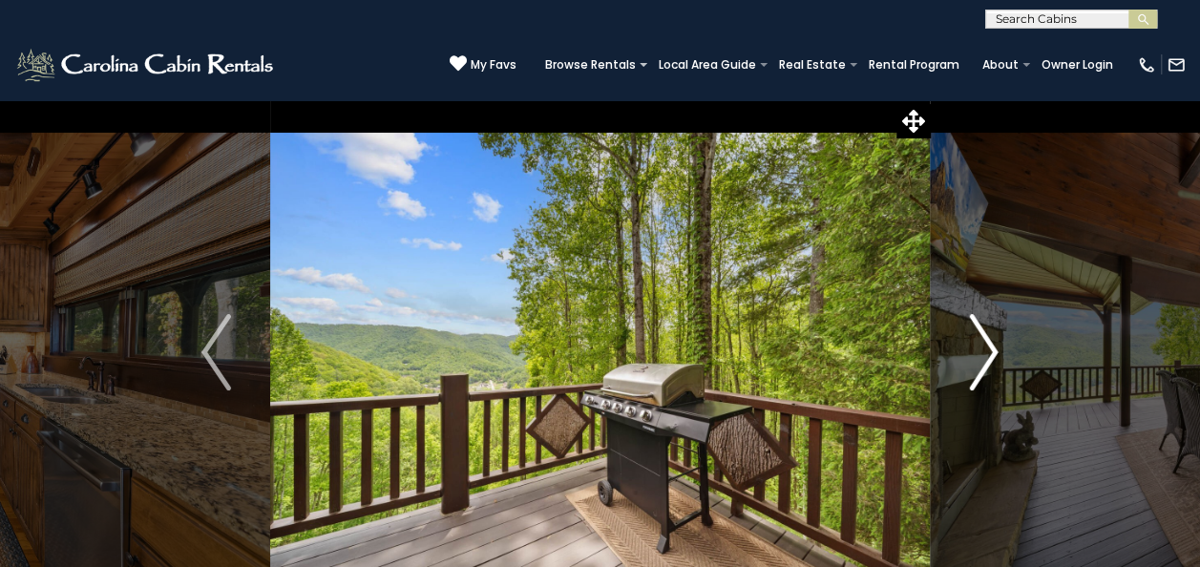
click at [975, 361] on img "Next" at bounding box center [983, 352] width 29 height 76
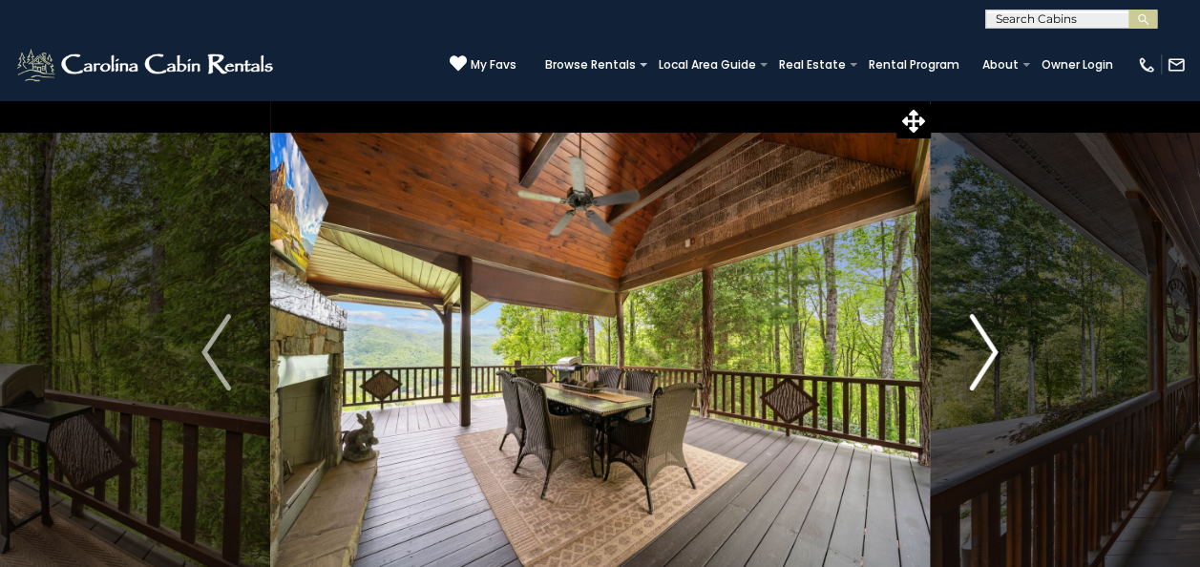
click at [975, 361] on img "Next" at bounding box center [983, 352] width 29 height 76
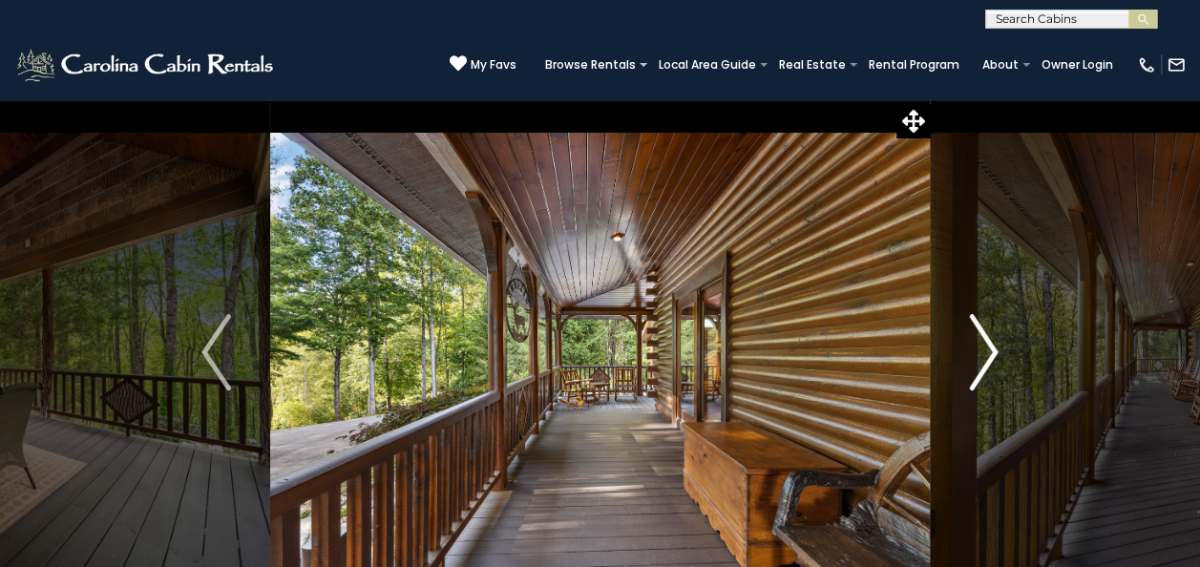
click at [975, 361] on img "Next" at bounding box center [983, 352] width 29 height 76
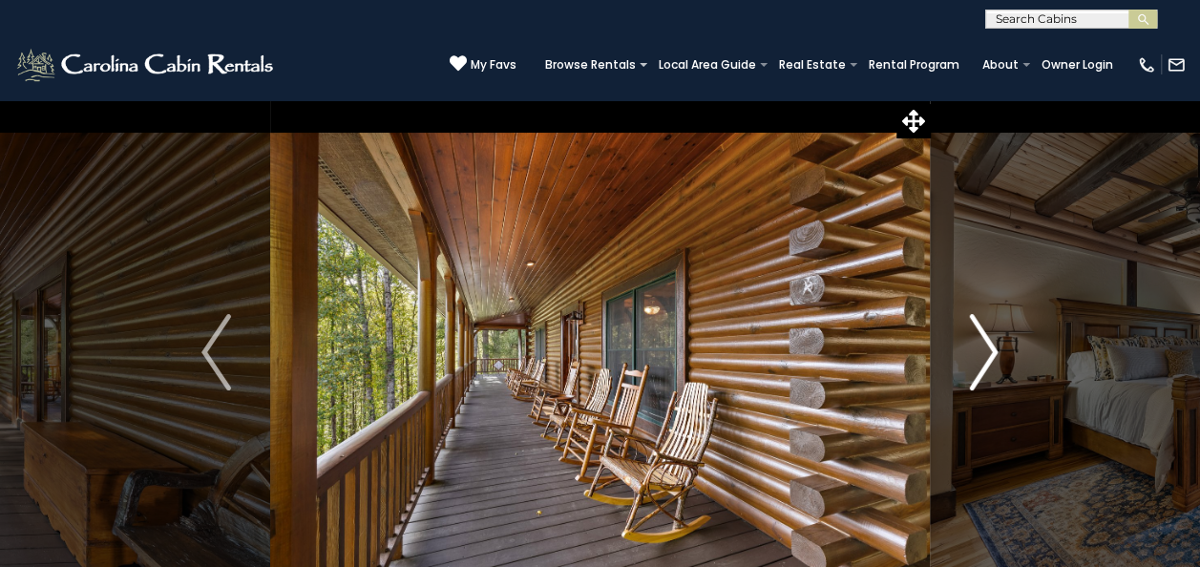
click at [975, 361] on img "Next" at bounding box center [983, 352] width 29 height 76
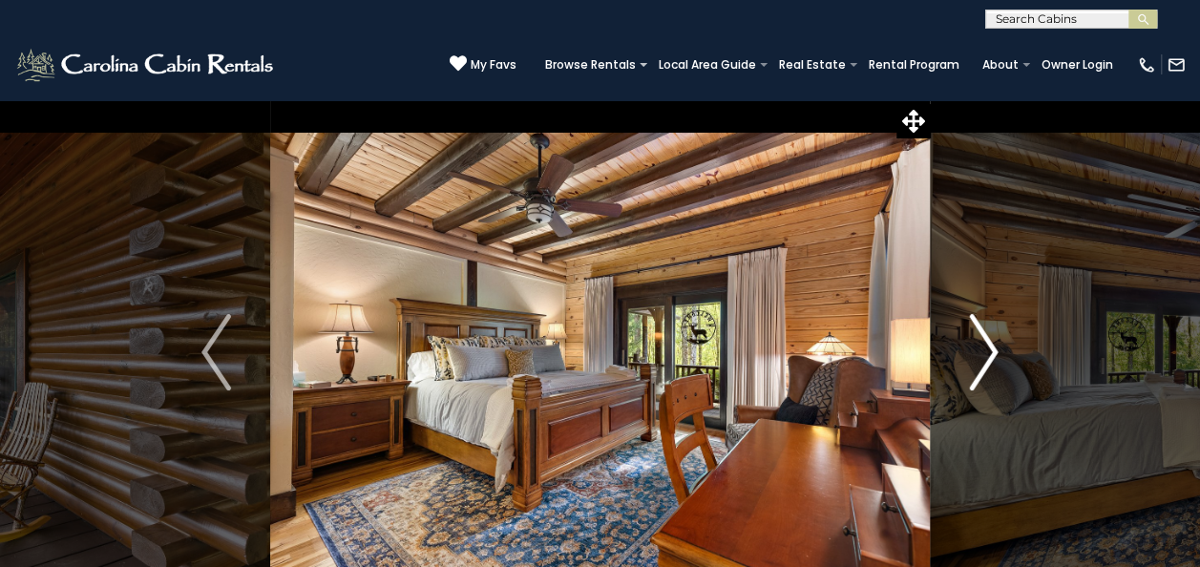
click at [975, 361] on img "Next" at bounding box center [983, 352] width 29 height 76
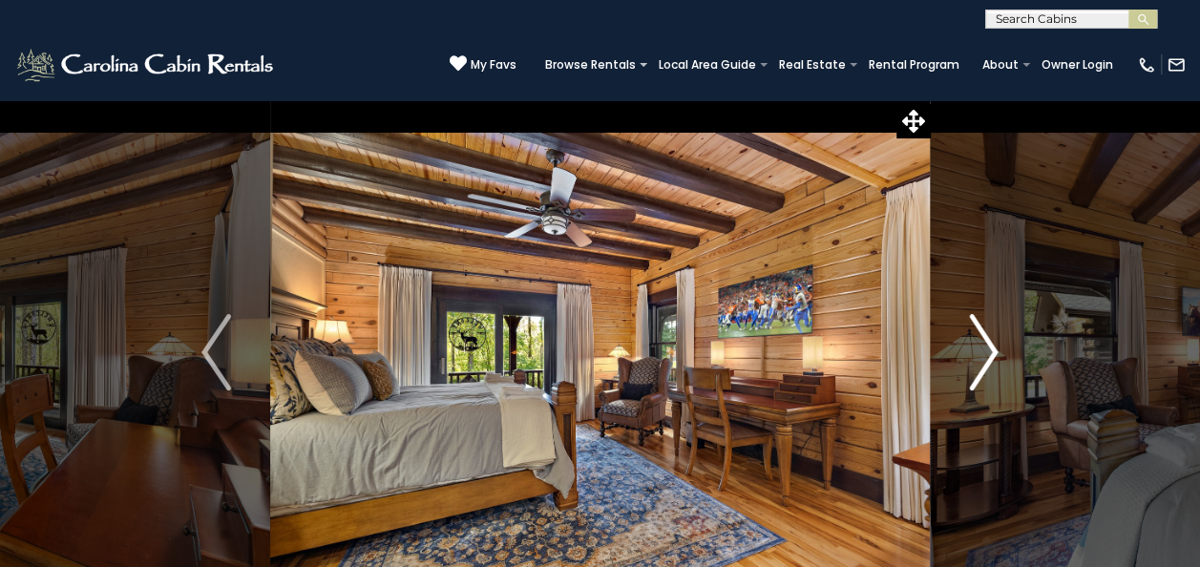
click at [975, 361] on img "Next" at bounding box center [983, 352] width 29 height 76
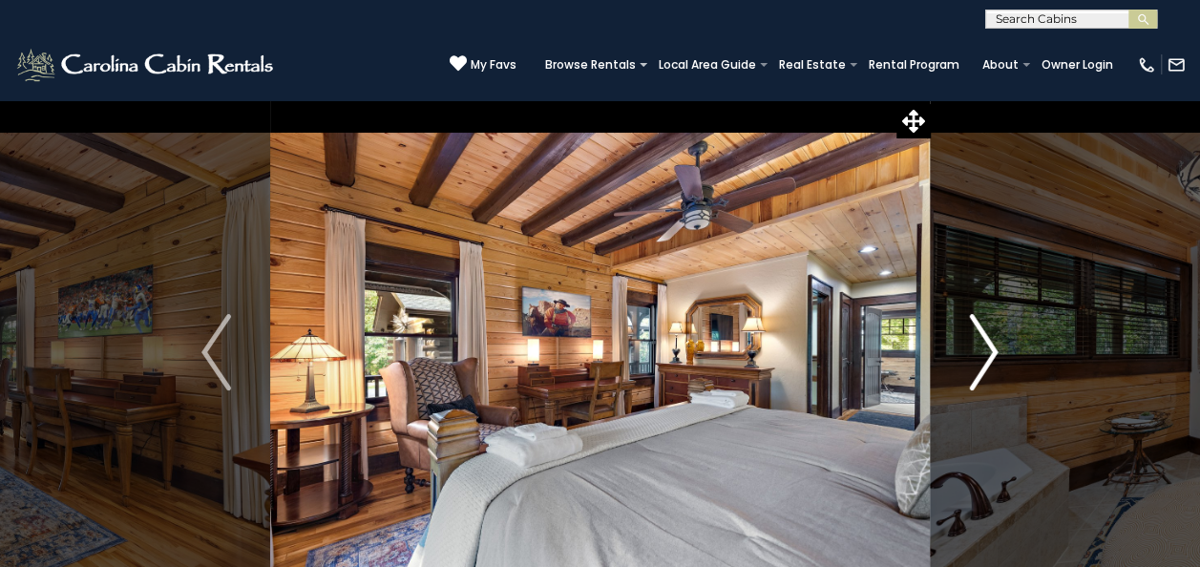
click at [975, 361] on img "Next" at bounding box center [983, 352] width 29 height 76
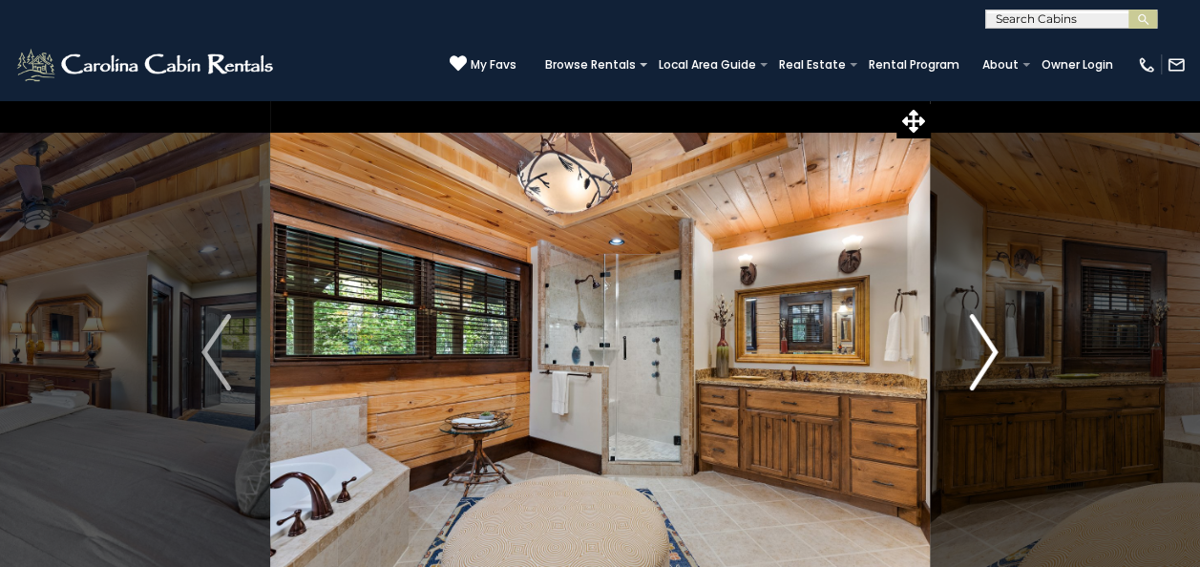
click at [975, 361] on img "Next" at bounding box center [983, 352] width 29 height 76
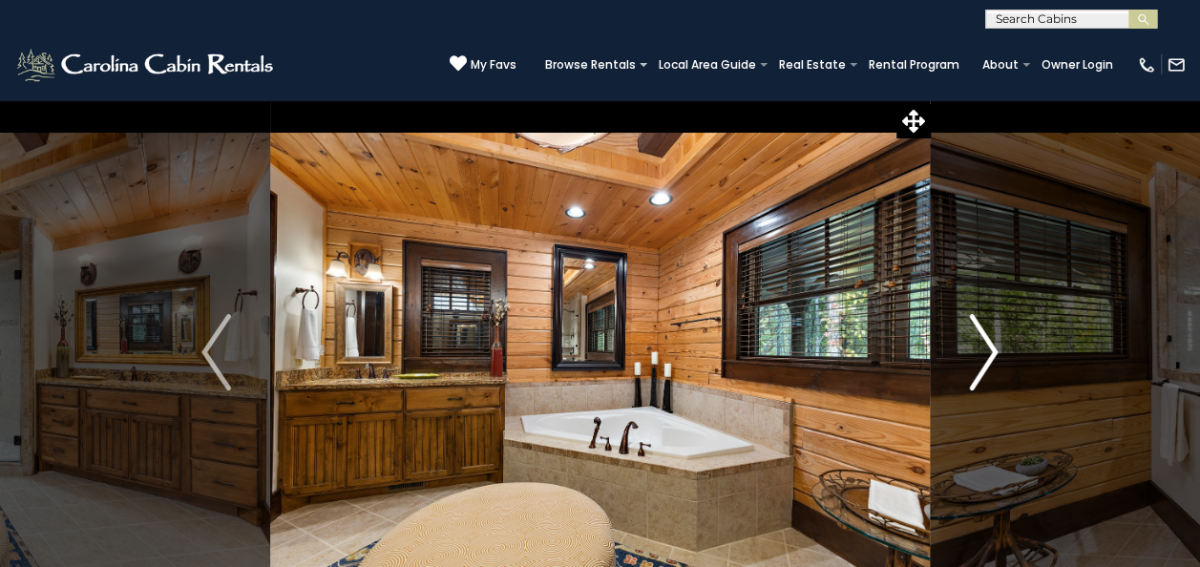
click at [975, 361] on img "Next" at bounding box center [983, 352] width 29 height 76
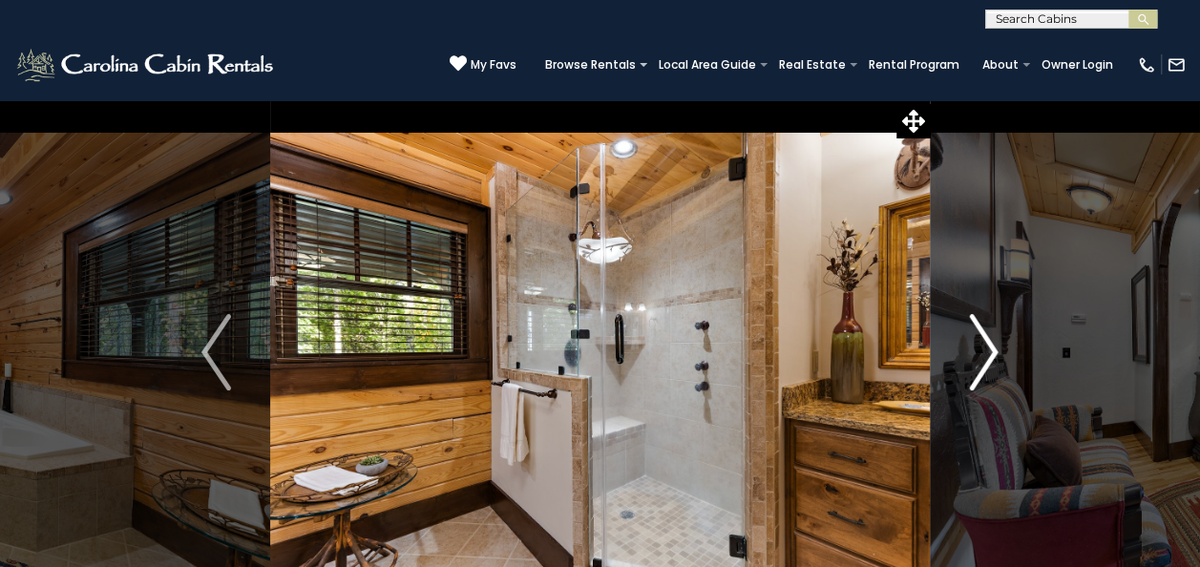
click at [975, 361] on img "Next" at bounding box center [983, 352] width 29 height 76
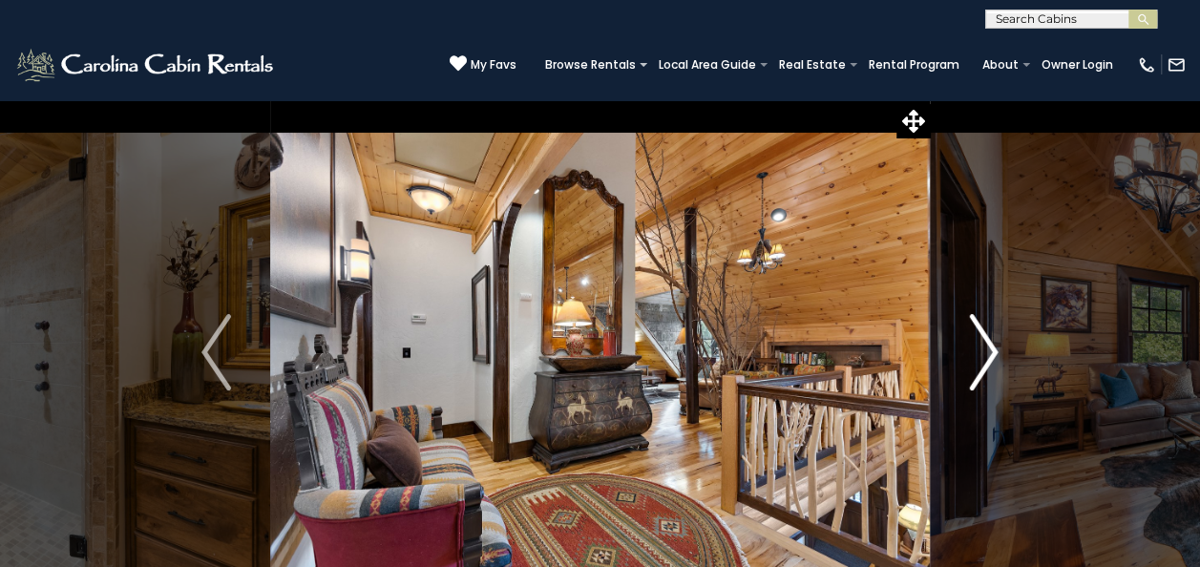
click at [975, 361] on img "Next" at bounding box center [983, 352] width 29 height 76
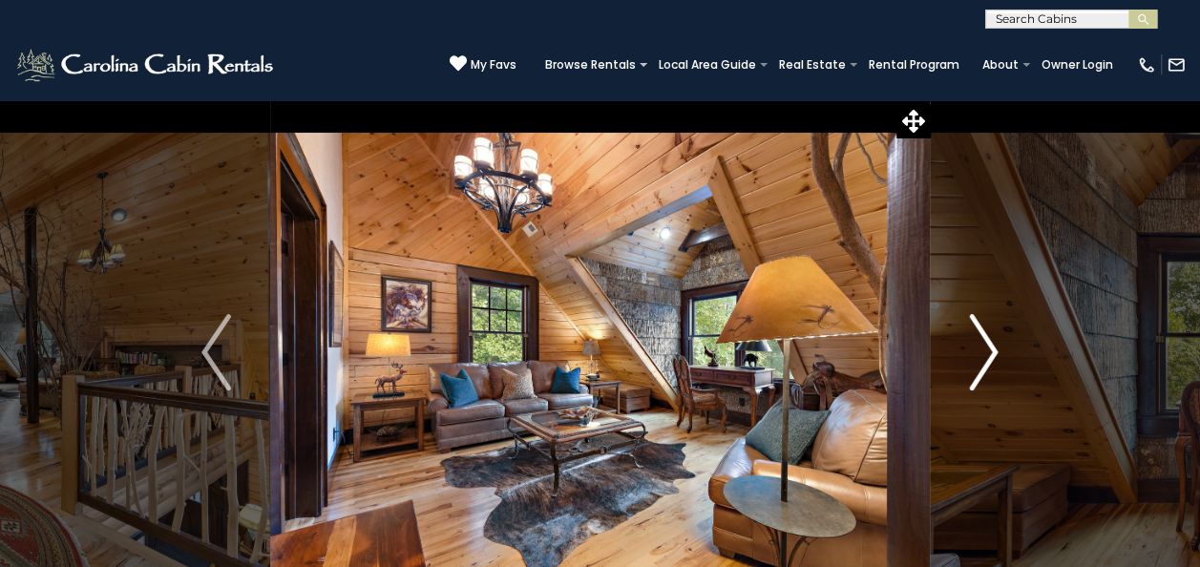
click at [975, 361] on img "Next" at bounding box center [983, 352] width 29 height 76
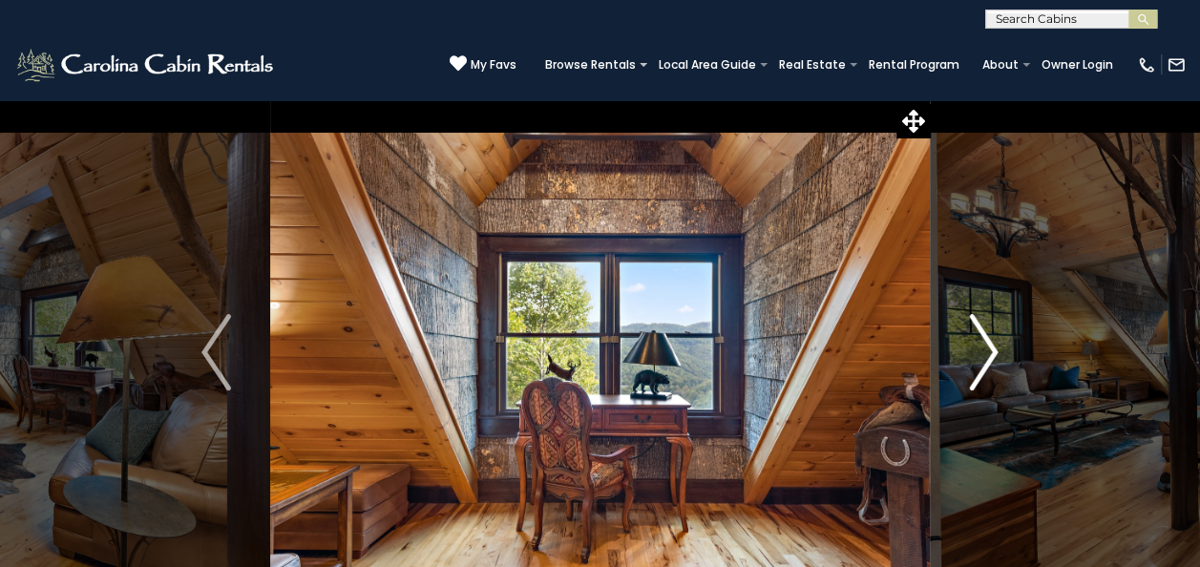
click at [975, 361] on img "Next" at bounding box center [983, 352] width 29 height 76
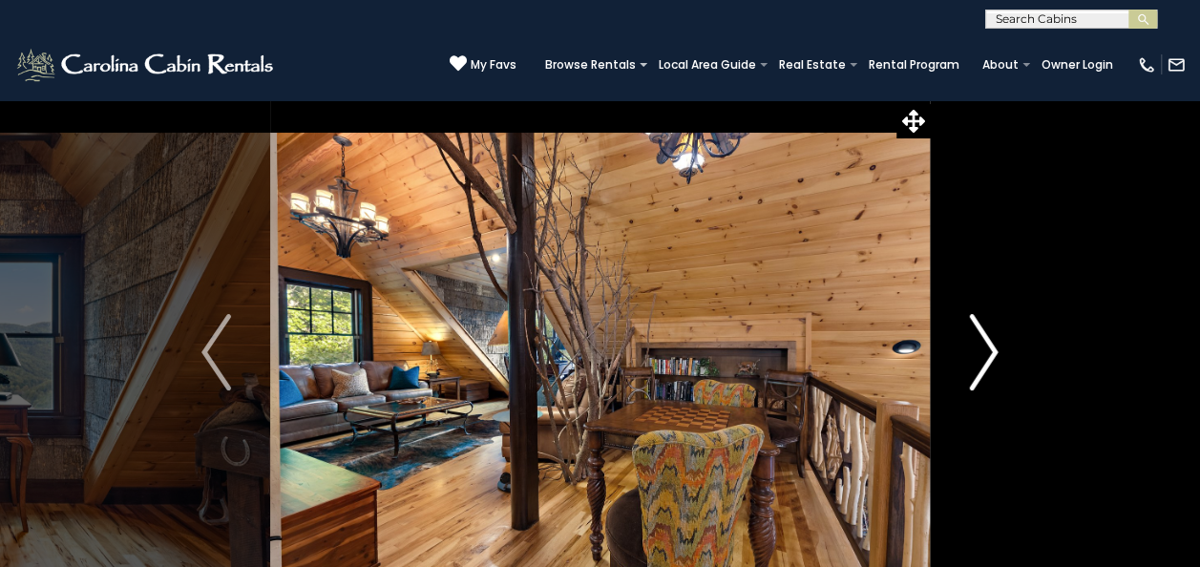
click at [975, 361] on img "Next" at bounding box center [983, 352] width 29 height 76
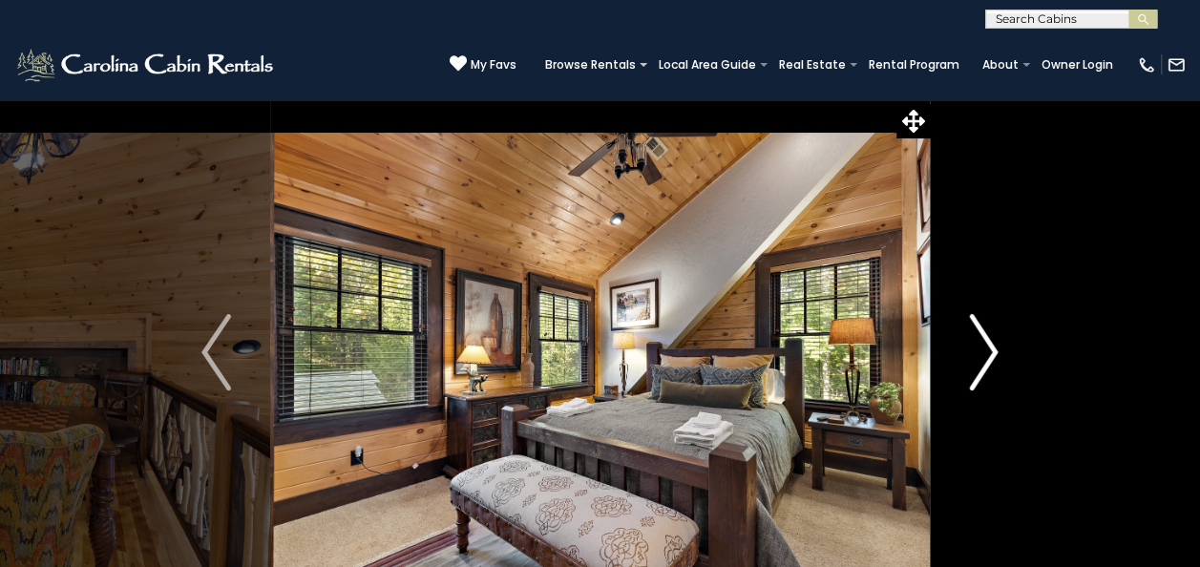
click at [975, 361] on img "Next" at bounding box center [983, 352] width 29 height 76
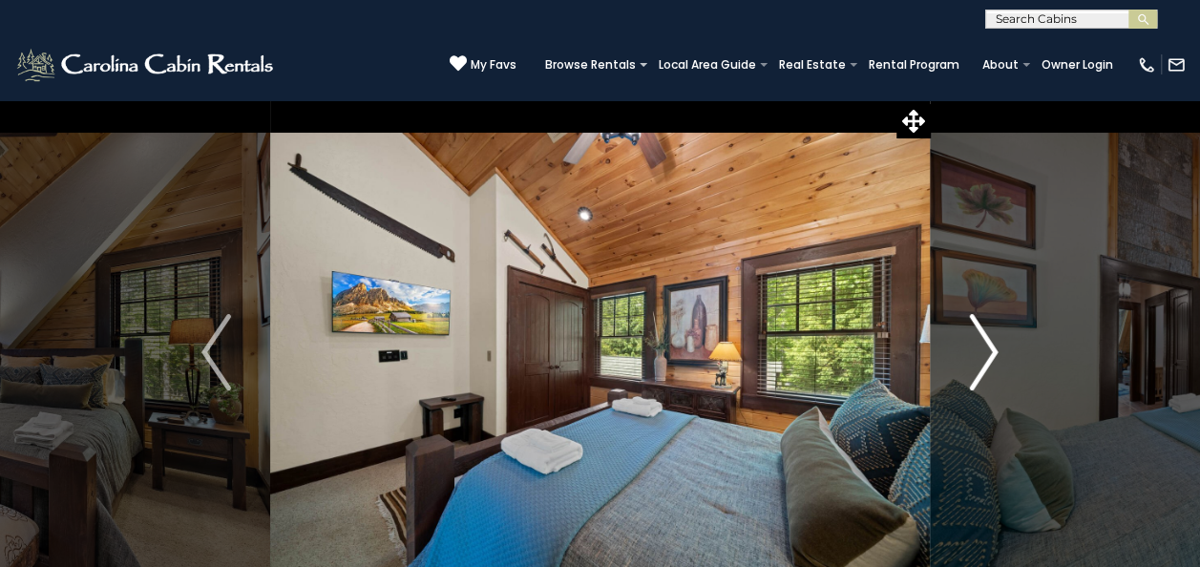
click at [975, 361] on img "Next" at bounding box center [983, 352] width 29 height 76
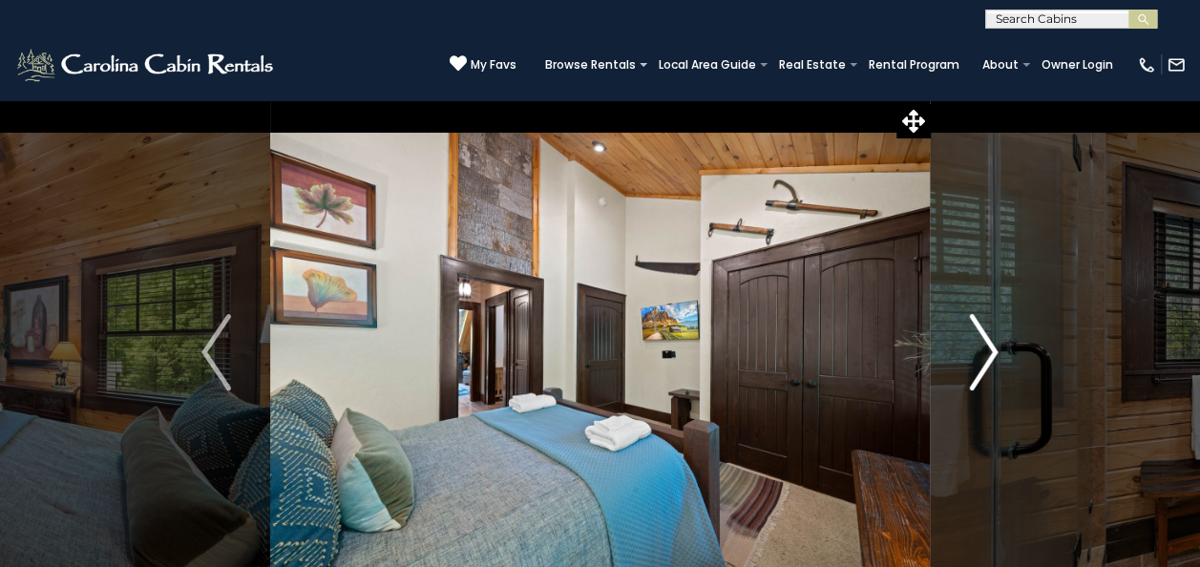
click at [975, 361] on img "Next" at bounding box center [983, 352] width 29 height 76
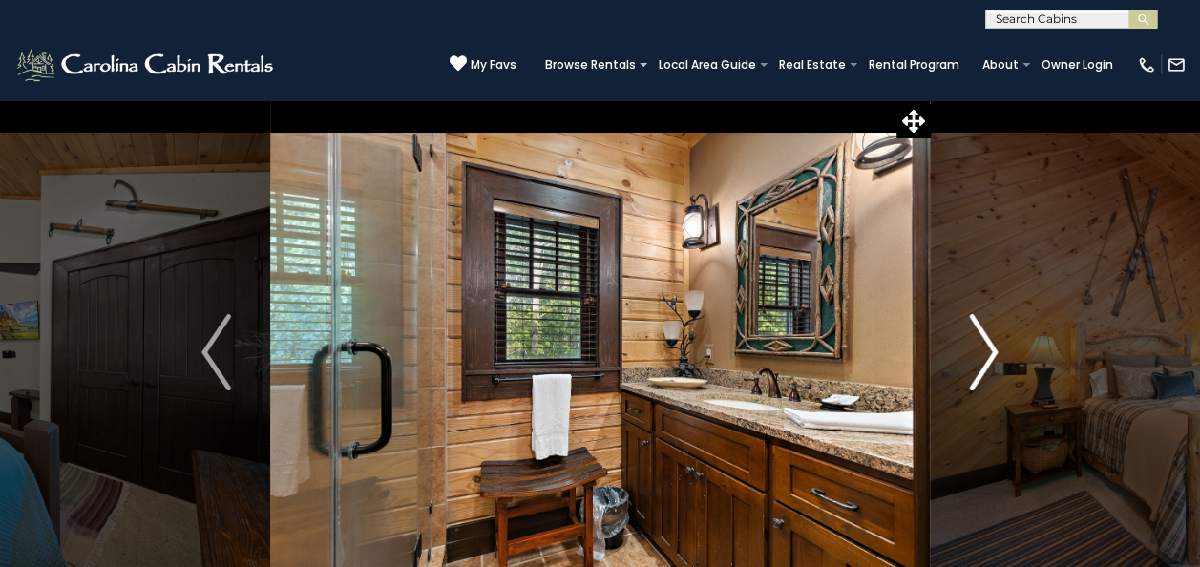
click at [975, 361] on img "Next" at bounding box center [983, 352] width 29 height 76
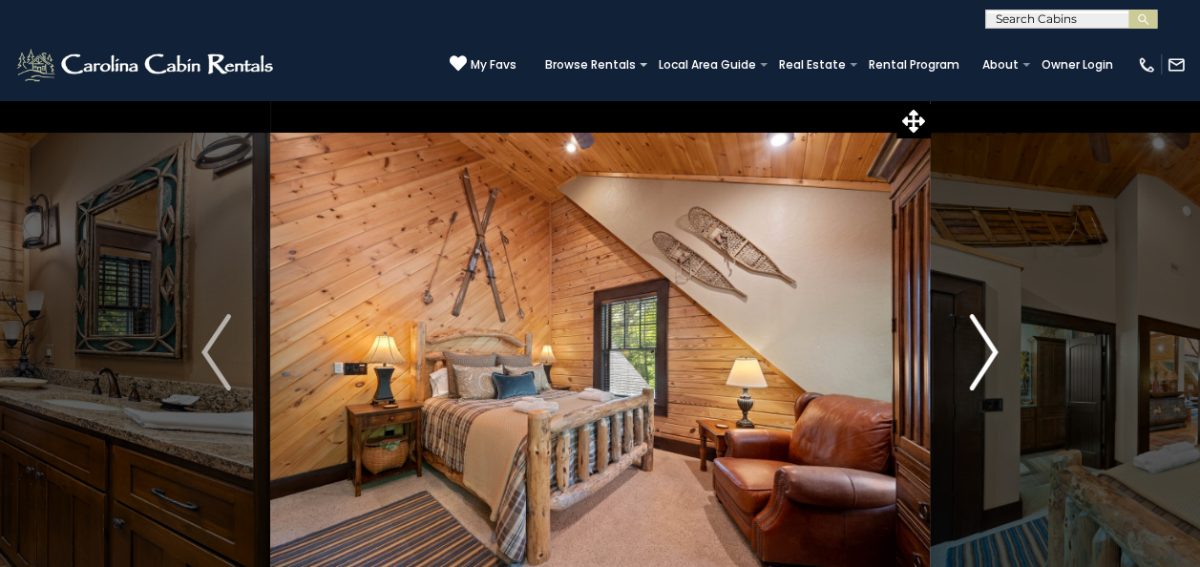
click at [975, 361] on img "Next" at bounding box center [983, 352] width 29 height 76
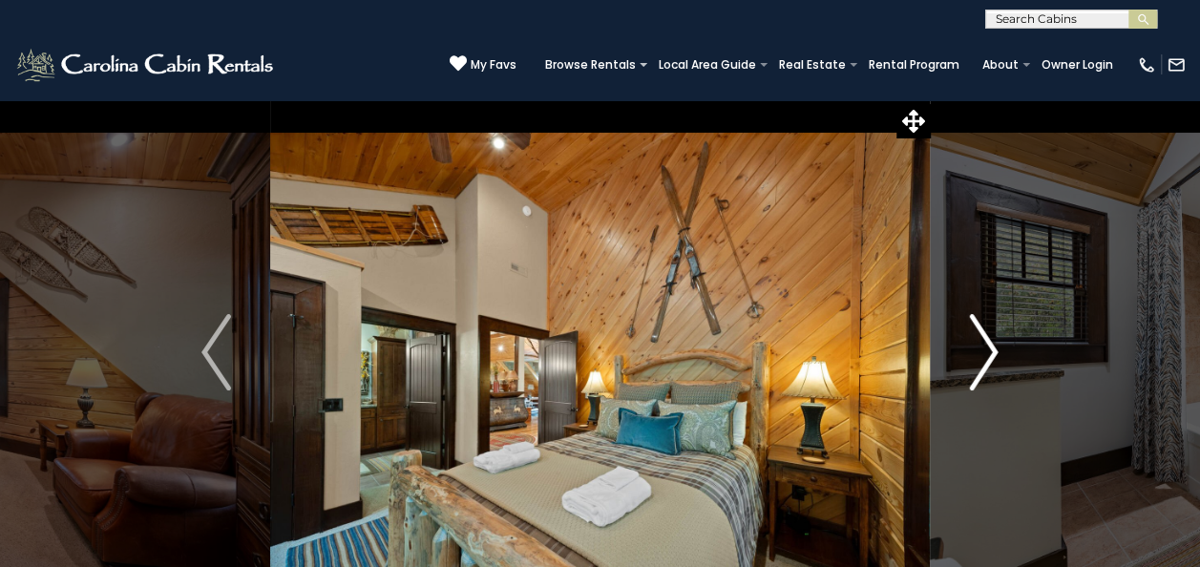
click at [975, 361] on img "Next" at bounding box center [983, 352] width 29 height 76
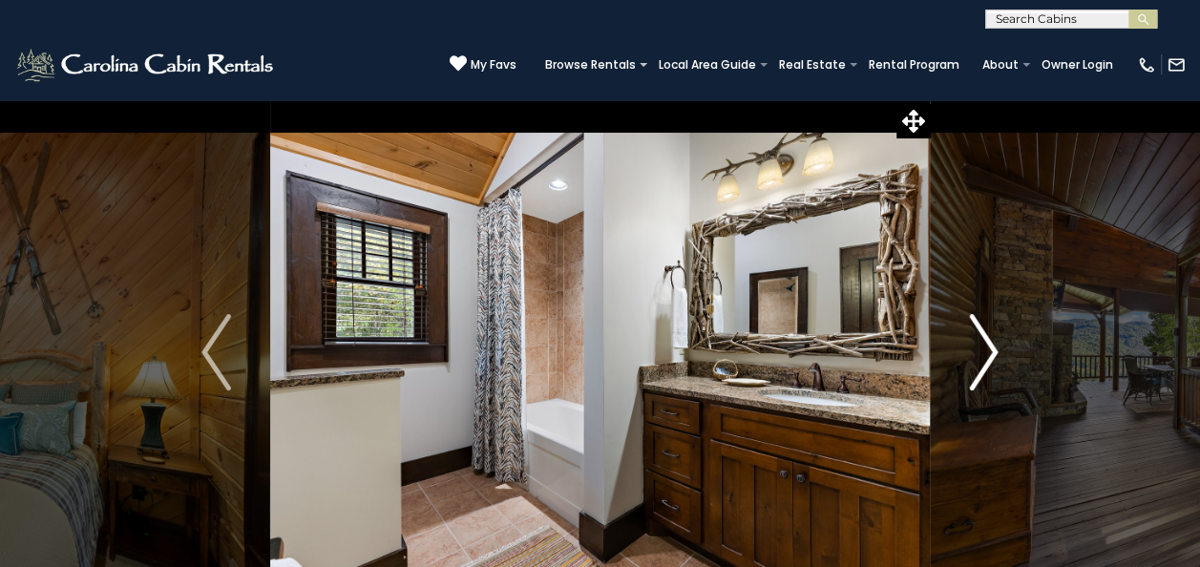
click at [975, 361] on img "Next" at bounding box center [983, 352] width 29 height 76
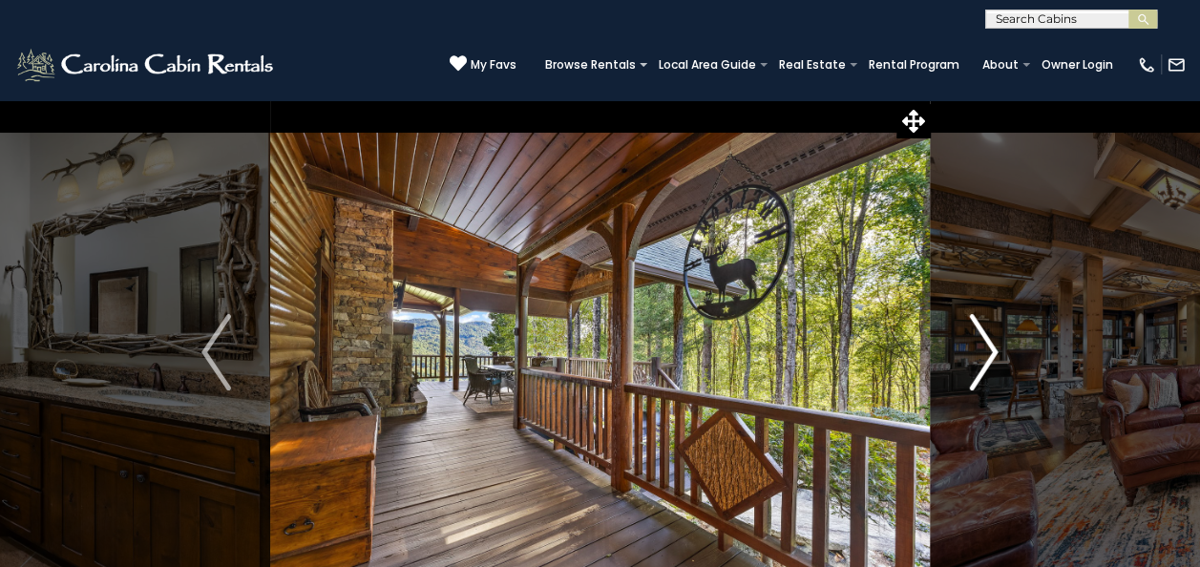
click at [975, 361] on img "Next" at bounding box center [983, 352] width 29 height 76
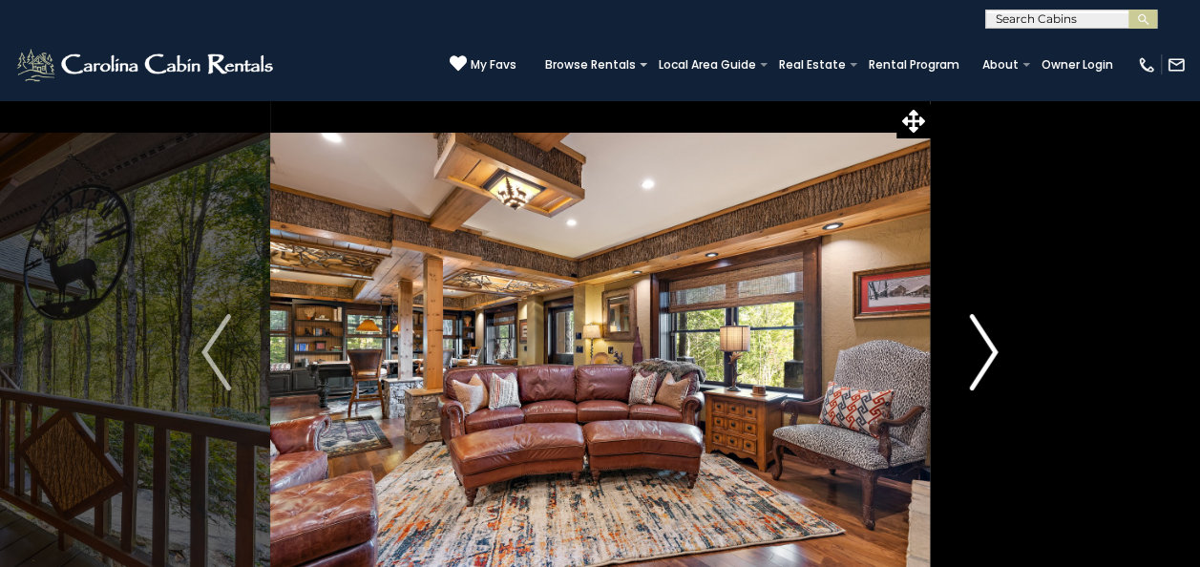
click at [975, 361] on img "Next" at bounding box center [983, 352] width 29 height 76
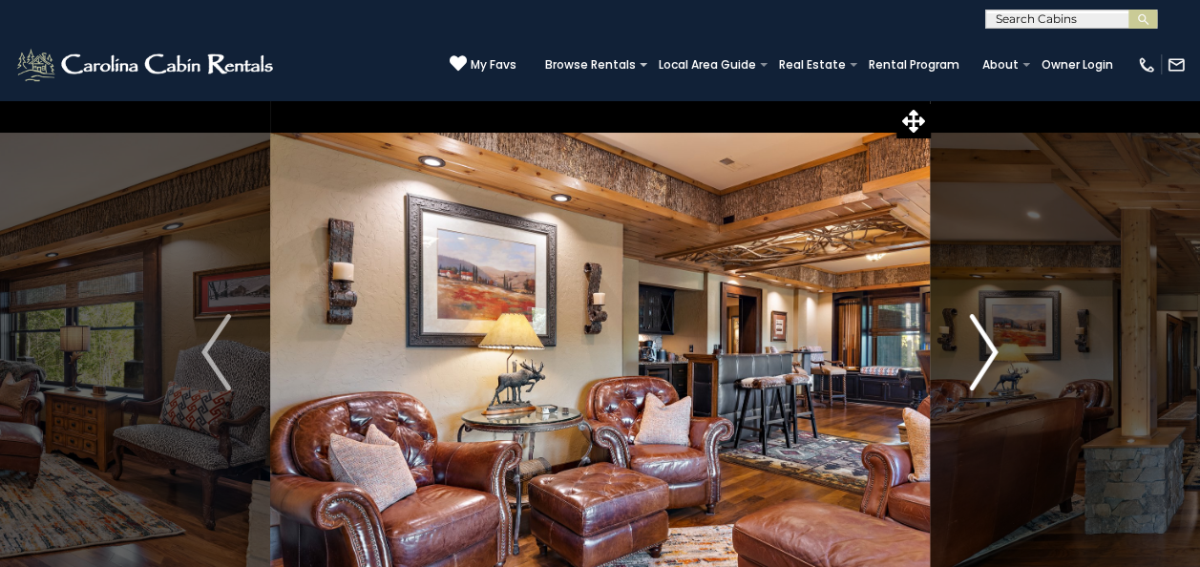
click at [975, 361] on img "Next" at bounding box center [983, 352] width 29 height 76
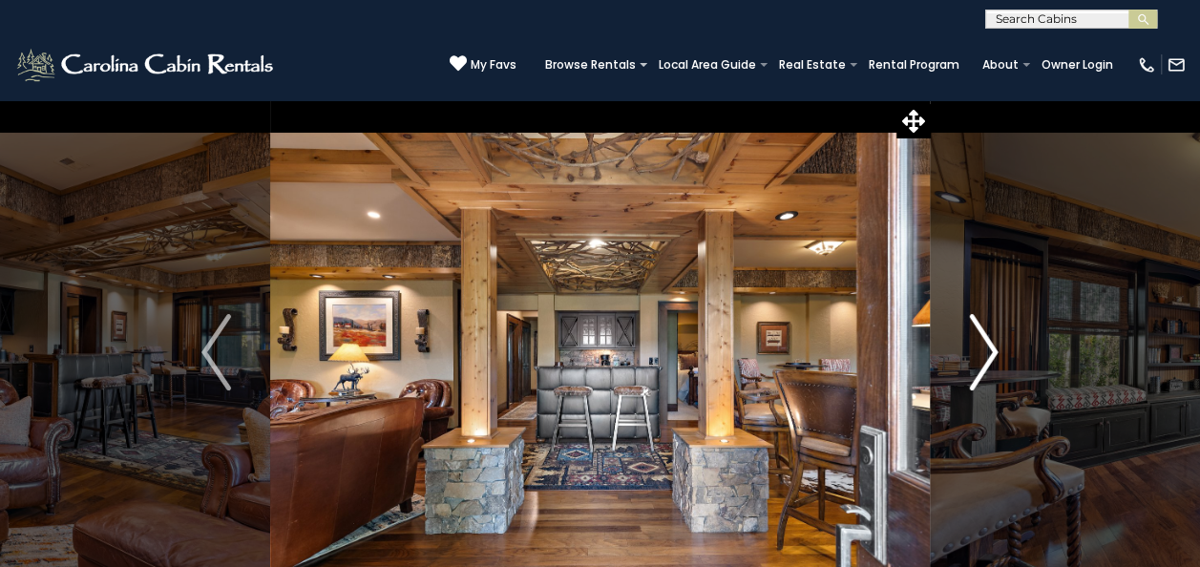
click at [975, 361] on img "Next" at bounding box center [983, 352] width 29 height 76
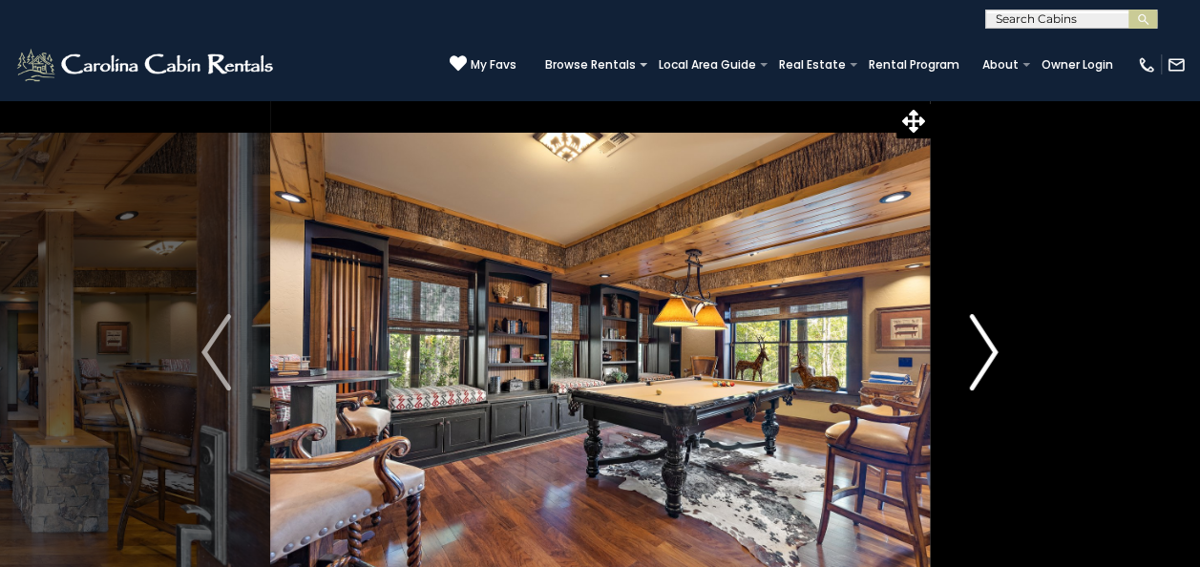
click at [975, 361] on img "Next" at bounding box center [983, 352] width 29 height 76
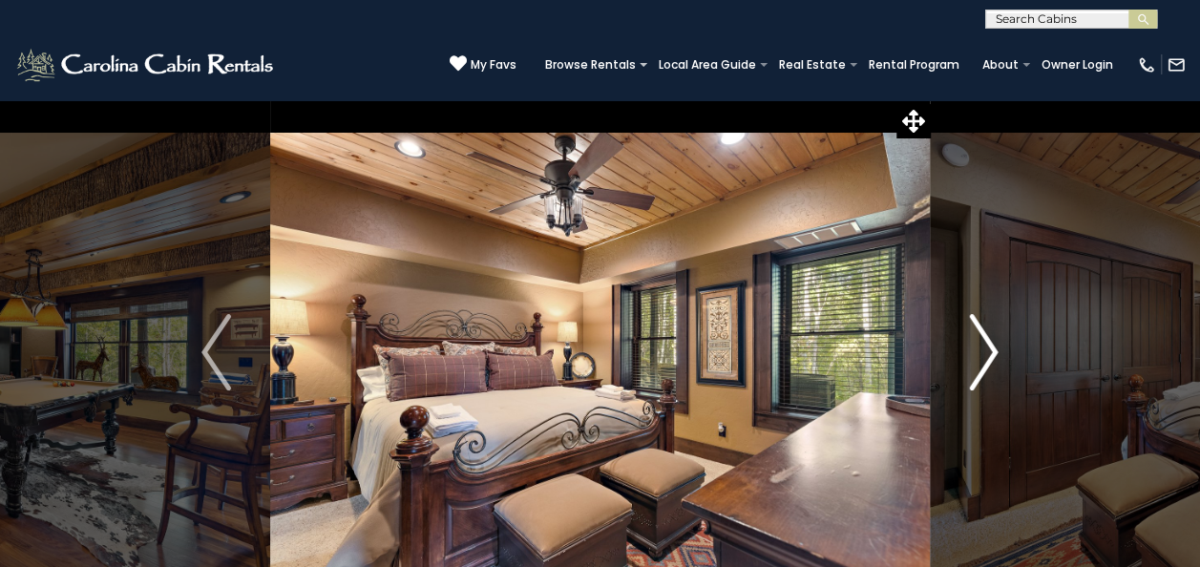
click at [975, 361] on img "Next" at bounding box center [983, 352] width 29 height 76
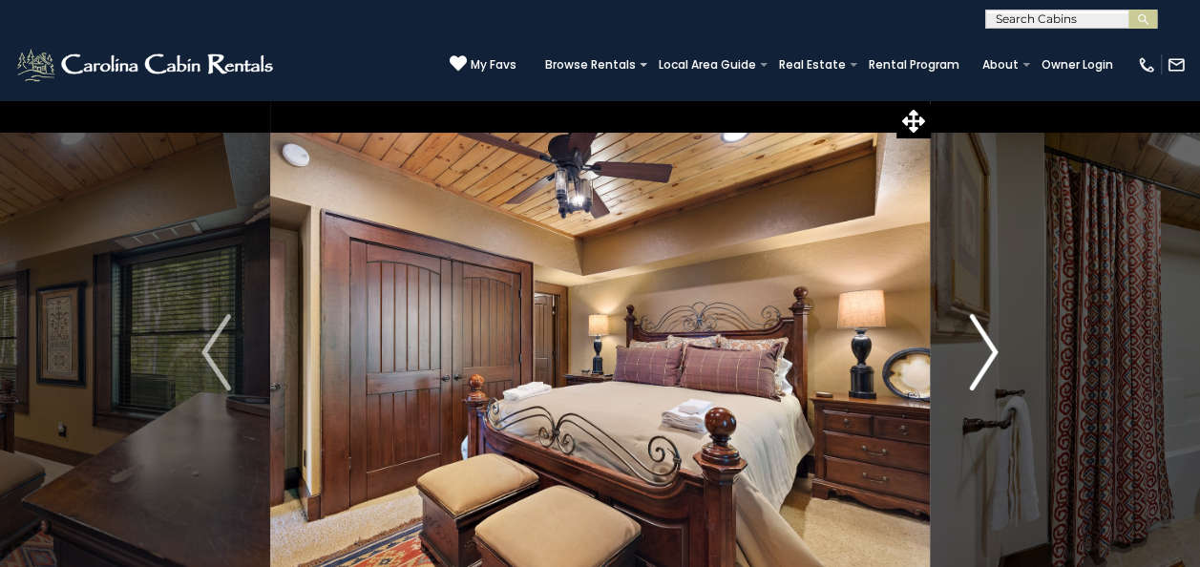
click at [975, 361] on img "Next" at bounding box center [983, 352] width 29 height 76
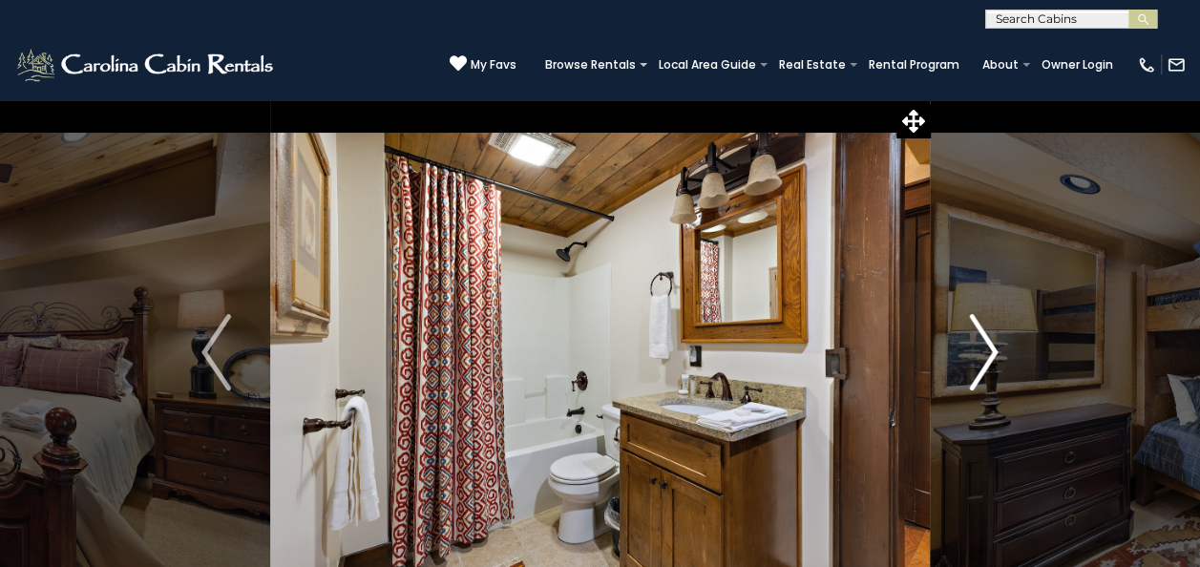
click at [975, 361] on img "Next" at bounding box center [983, 352] width 29 height 76
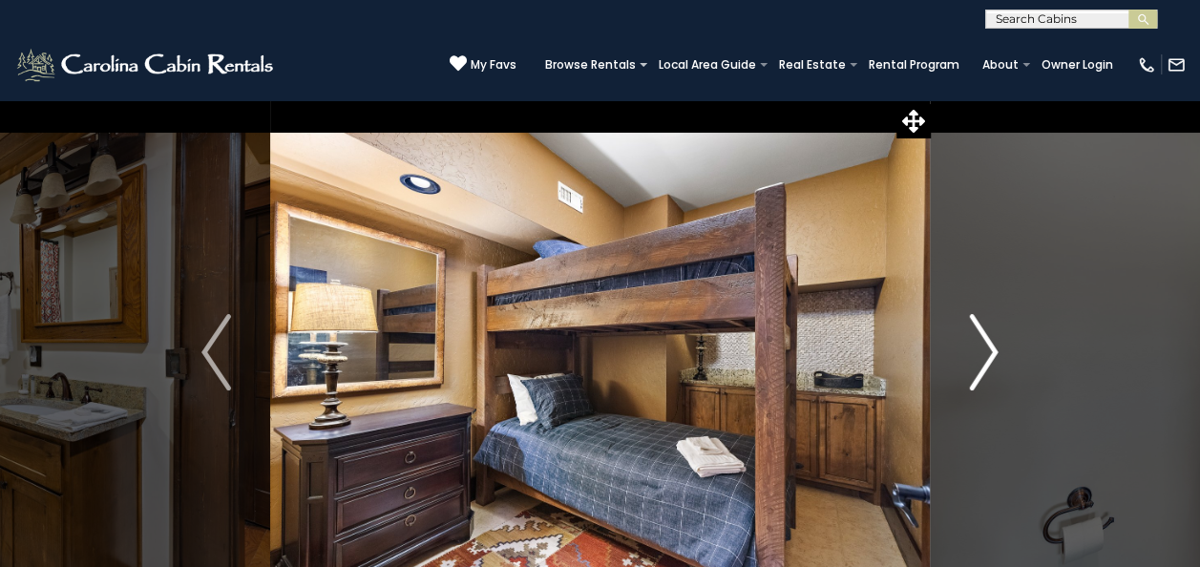
click at [975, 361] on img "Next" at bounding box center [983, 352] width 29 height 76
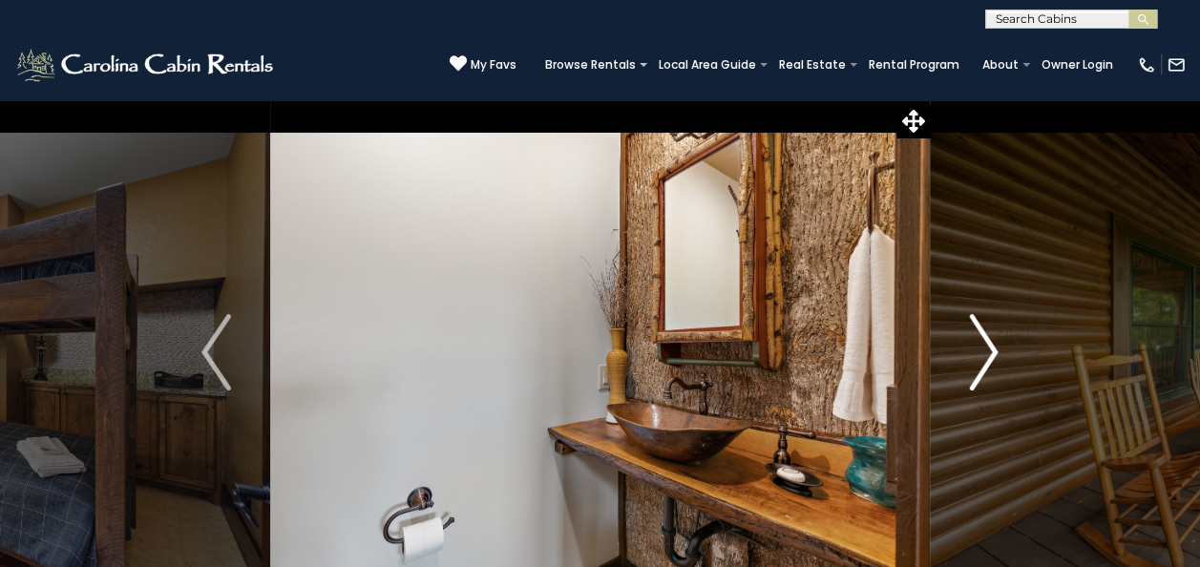
click at [975, 361] on img "Next" at bounding box center [983, 352] width 29 height 76
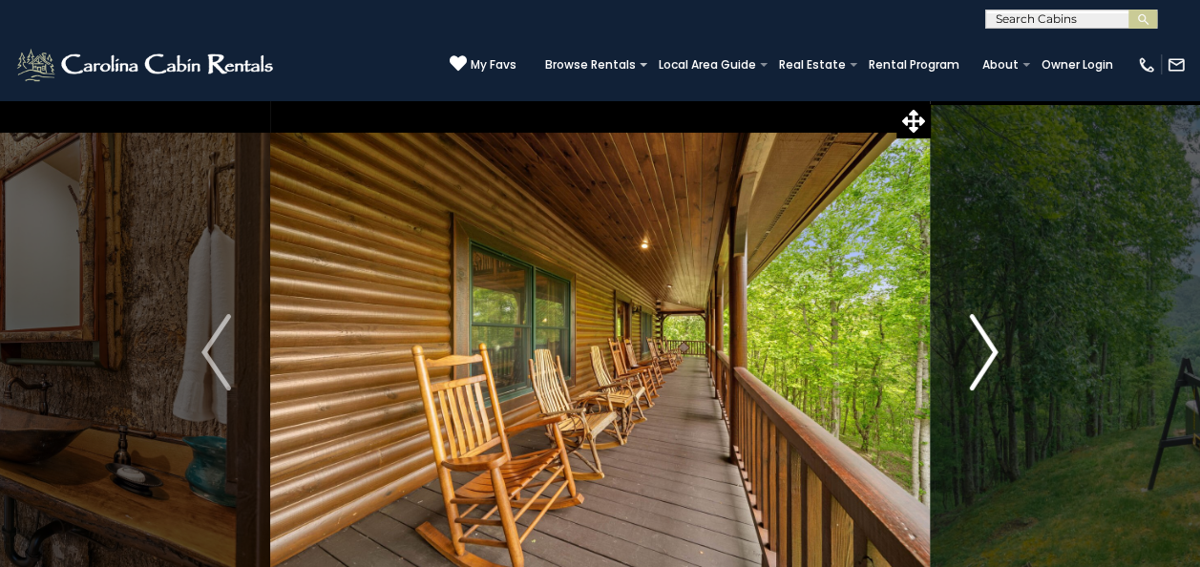
click at [975, 361] on img "Next" at bounding box center [983, 352] width 29 height 76
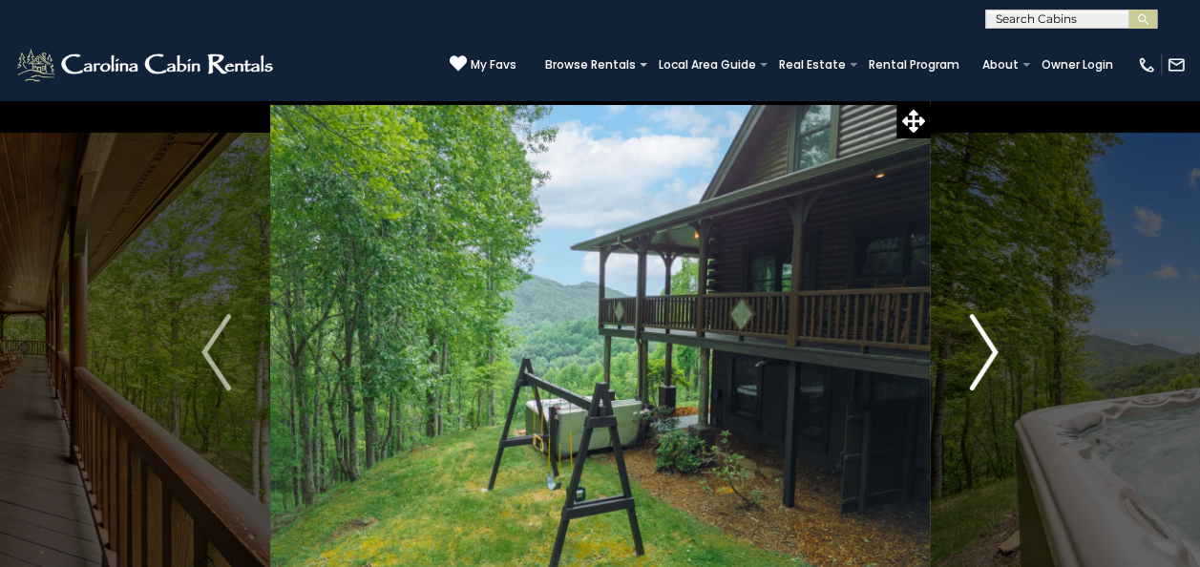
click at [975, 361] on img "Next" at bounding box center [983, 352] width 29 height 76
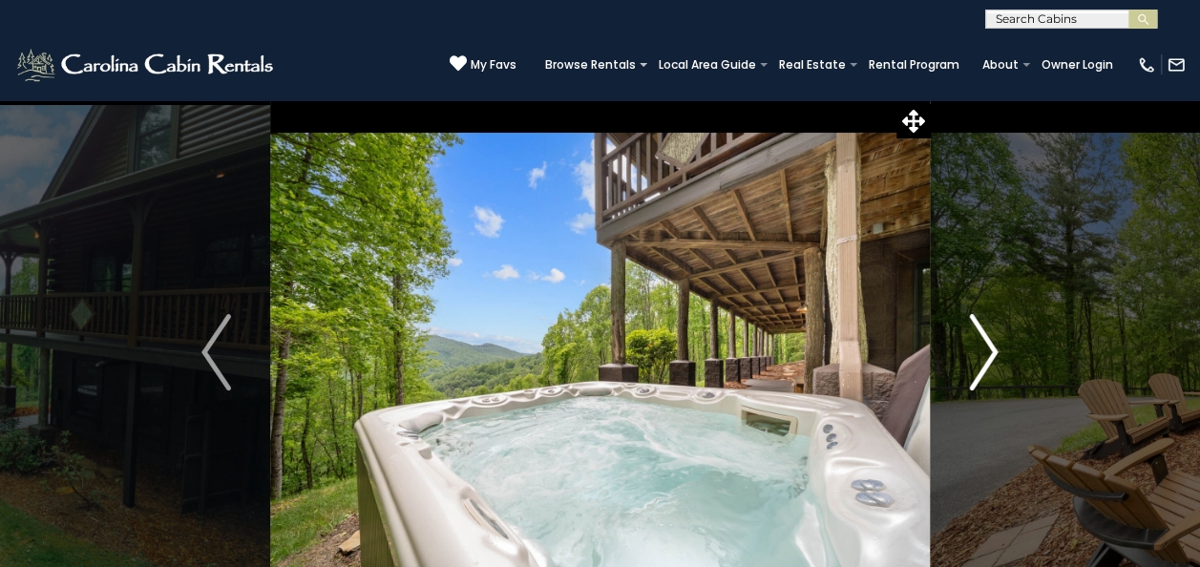
click at [975, 361] on img "Next" at bounding box center [983, 352] width 29 height 76
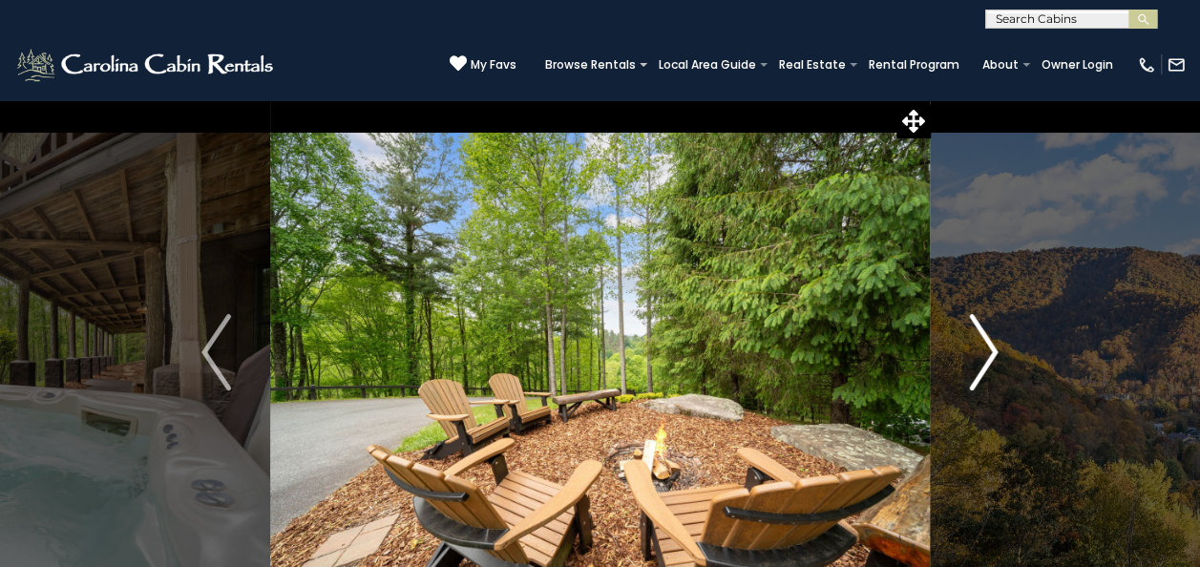
click at [975, 361] on img "Next" at bounding box center [983, 352] width 29 height 76
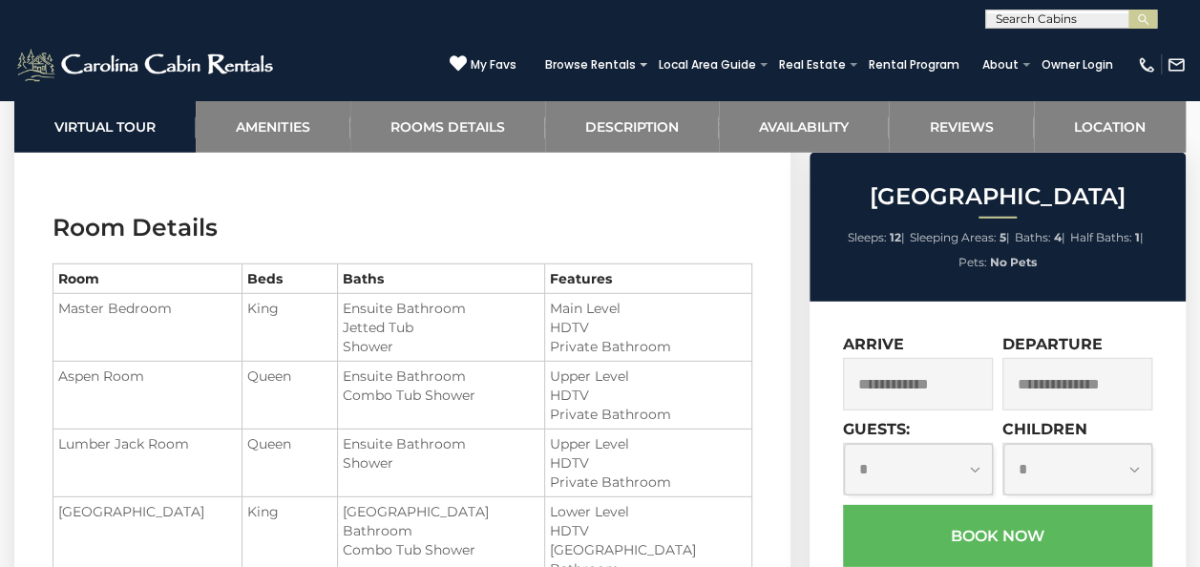
scroll to position [2570, 0]
click at [894, 373] on input "text" at bounding box center [918, 384] width 150 height 52
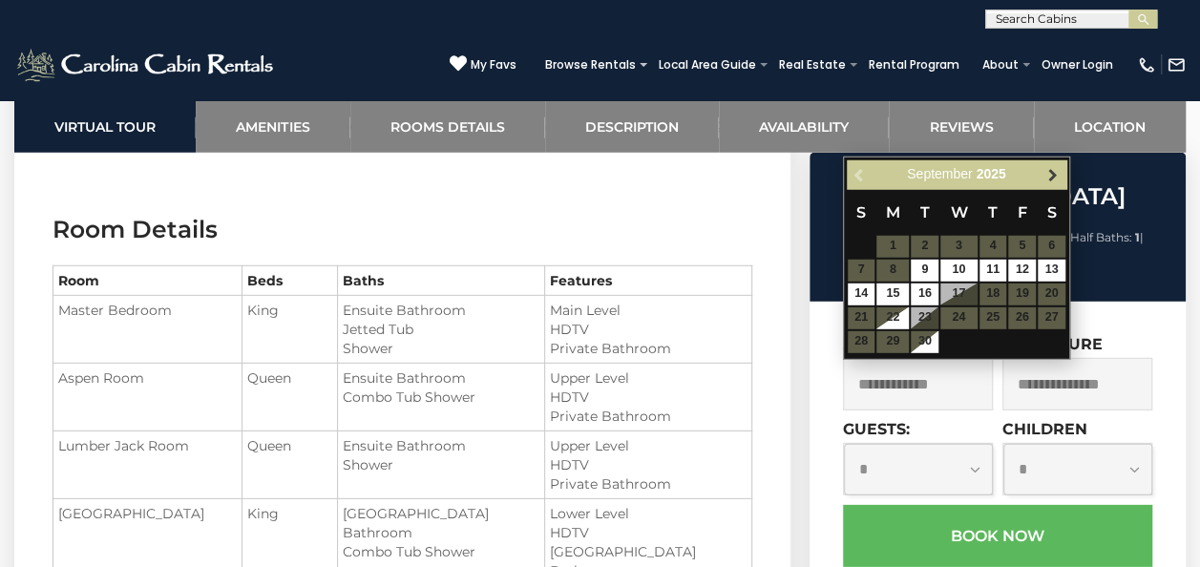
click at [1054, 177] on span "Next" at bounding box center [1051, 174] width 15 height 15
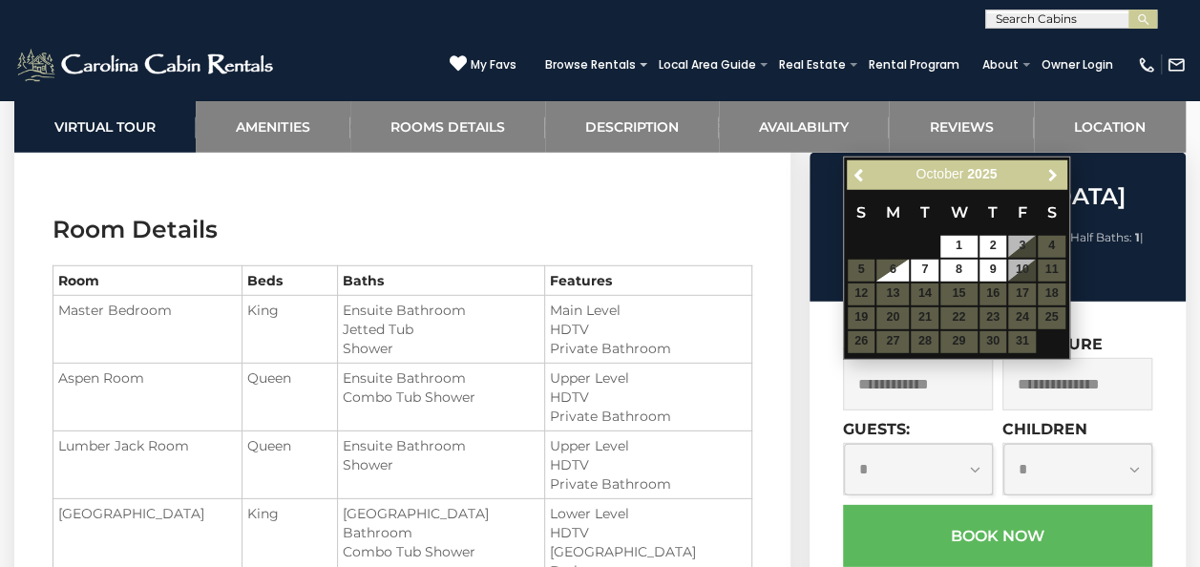
click at [1054, 177] on span "Next" at bounding box center [1051, 174] width 15 height 15
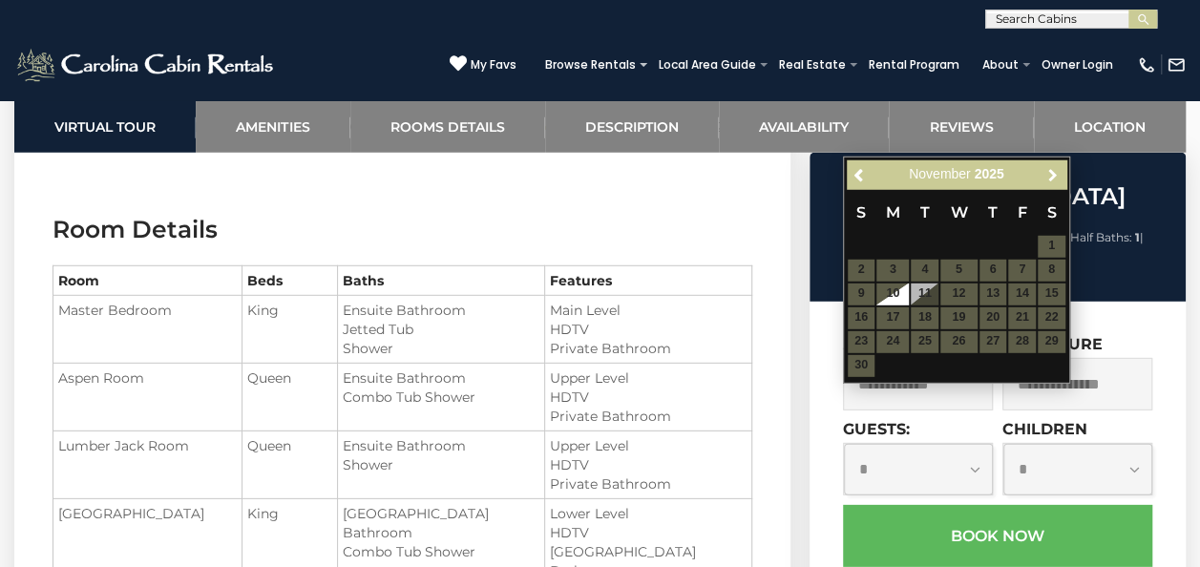
click at [1054, 177] on span "Next" at bounding box center [1051, 174] width 15 height 15
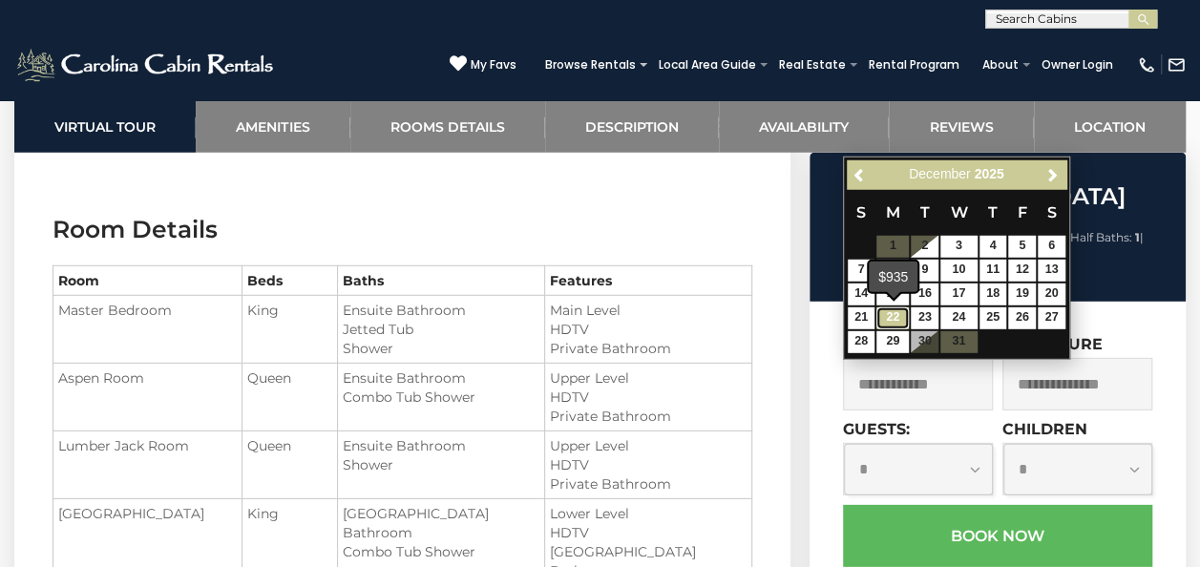
click at [888, 309] on link "22" at bounding box center [892, 318] width 32 height 22
type input "**********"
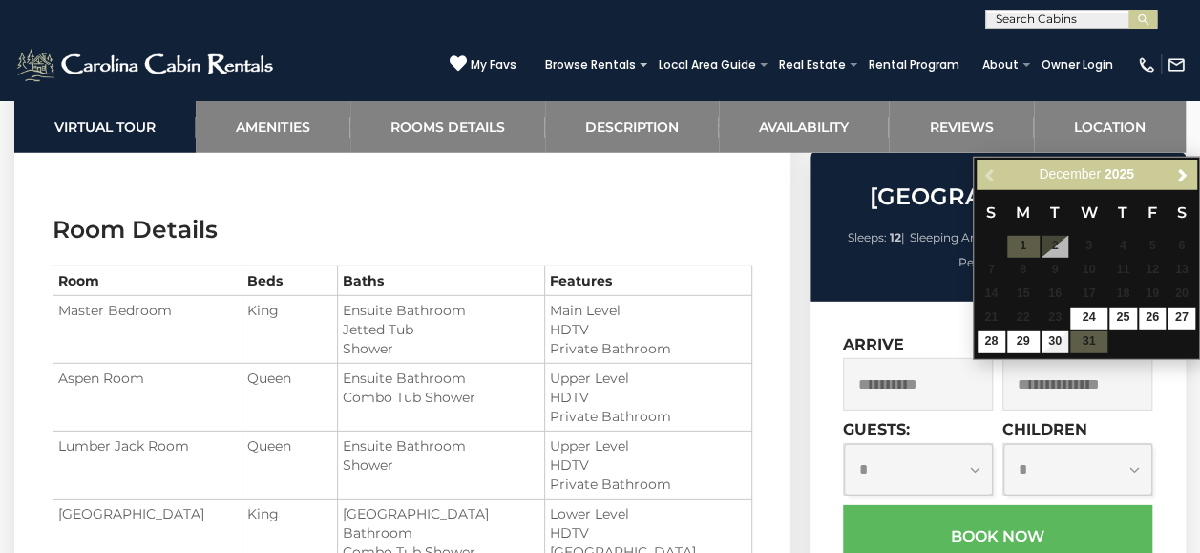
click at [1046, 397] on input "text" at bounding box center [1077, 384] width 150 height 52
click at [996, 338] on link "28" at bounding box center [991, 342] width 28 height 22
type input "**********"
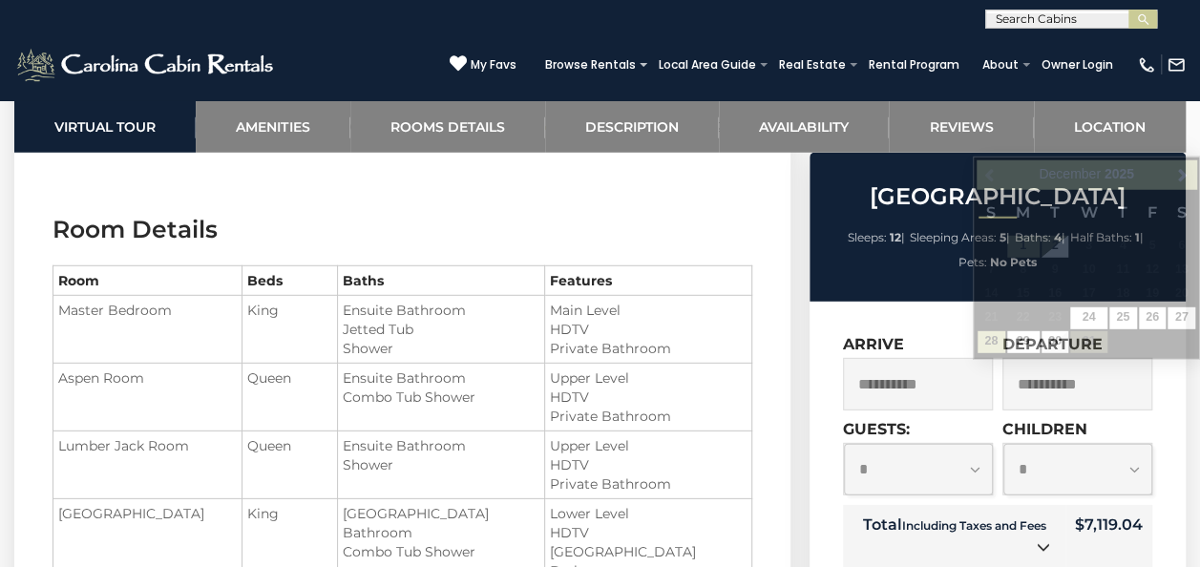
click at [1023, 383] on input "**********" at bounding box center [1077, 384] width 150 height 52
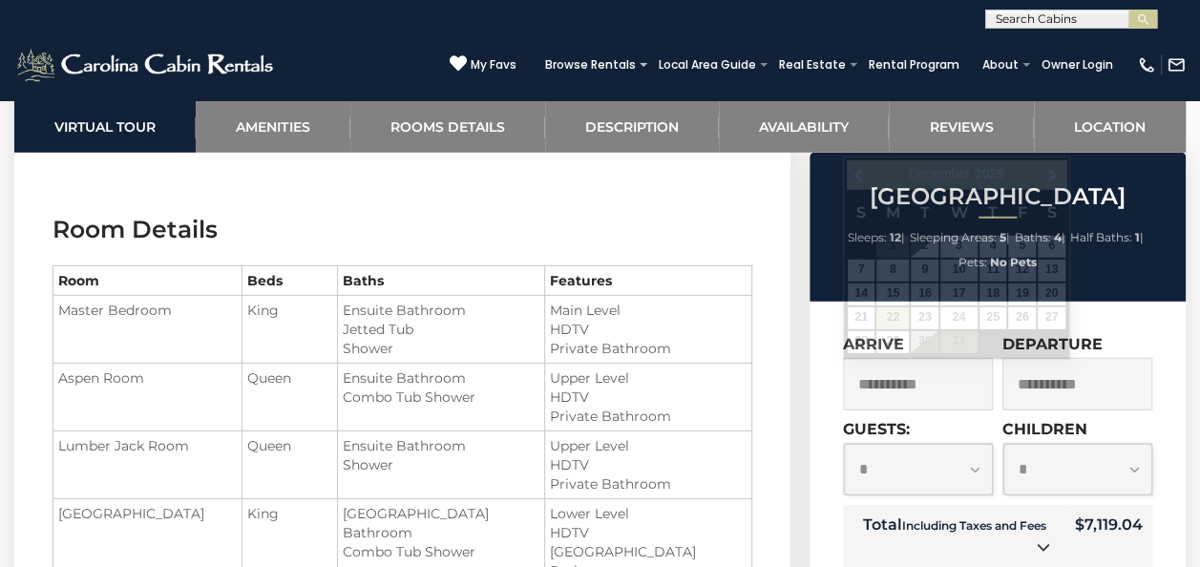
click at [958, 378] on input "**********" at bounding box center [918, 384] width 150 height 52
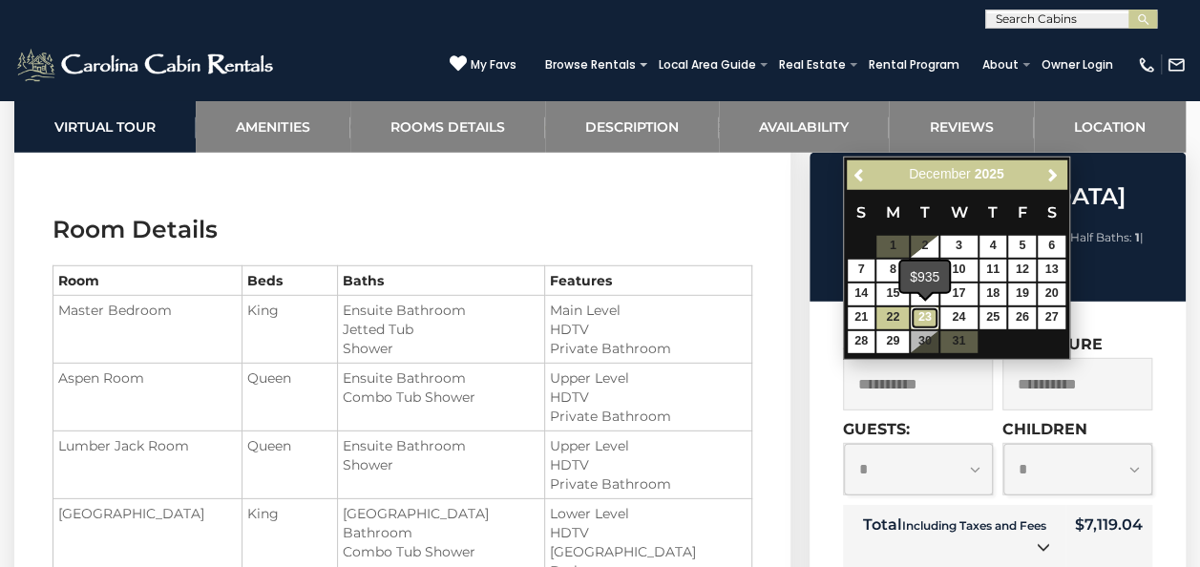
click at [927, 316] on link "23" at bounding box center [924, 318] width 28 height 22
type input "**********"
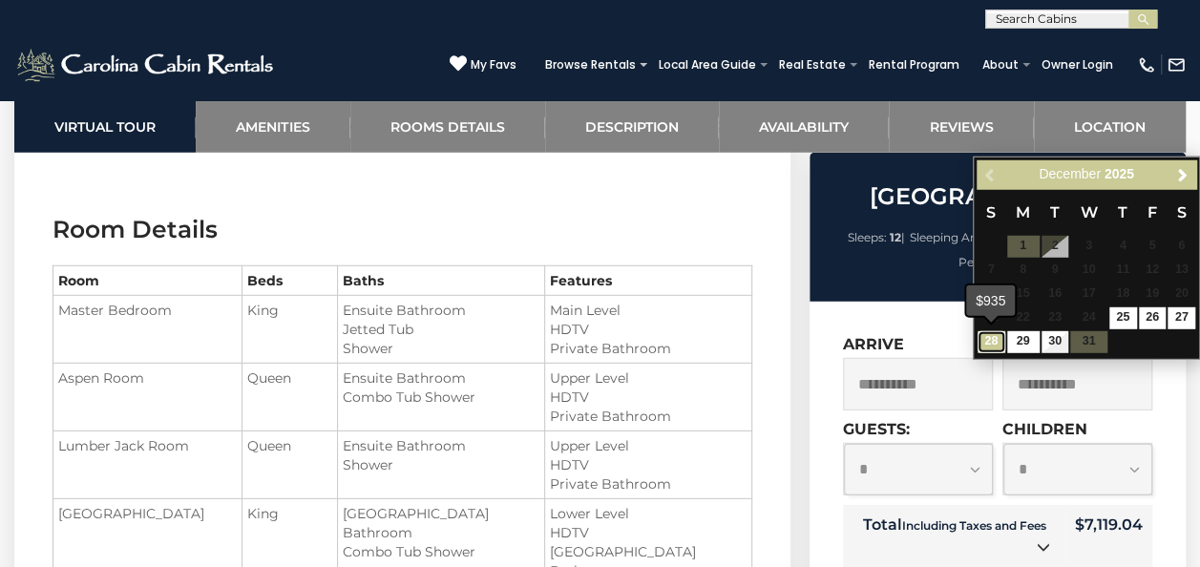
click at [993, 342] on link "28" at bounding box center [991, 342] width 28 height 22
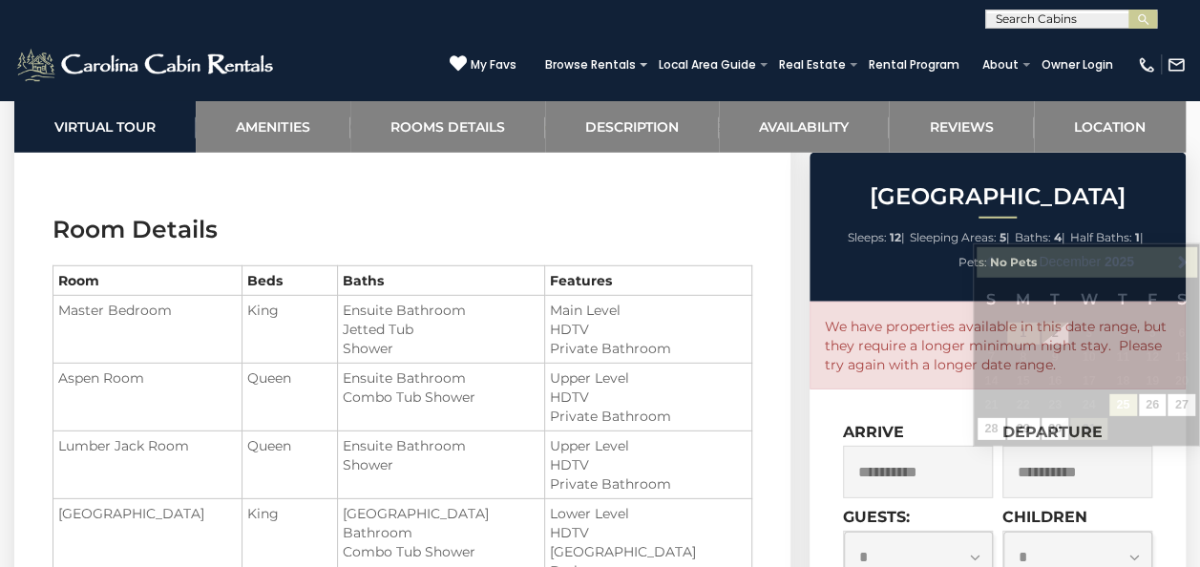
click at [1083, 464] on input "**********" at bounding box center [1077, 472] width 150 height 52
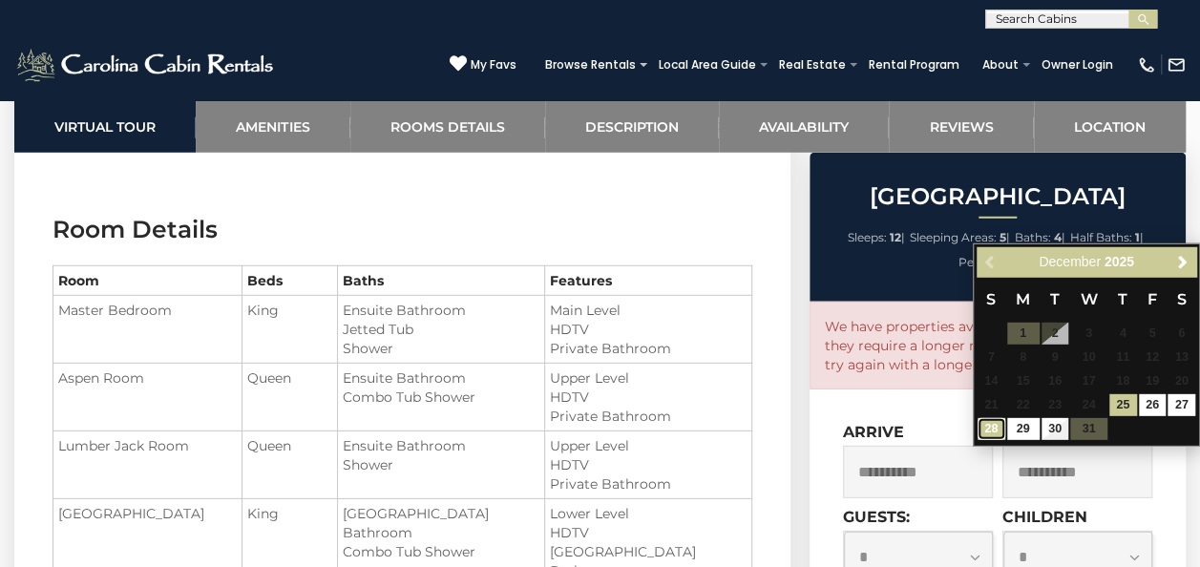
click at [994, 430] on link "28" at bounding box center [991, 429] width 28 height 22
type input "**********"
